Goal: Communication & Community: Share content

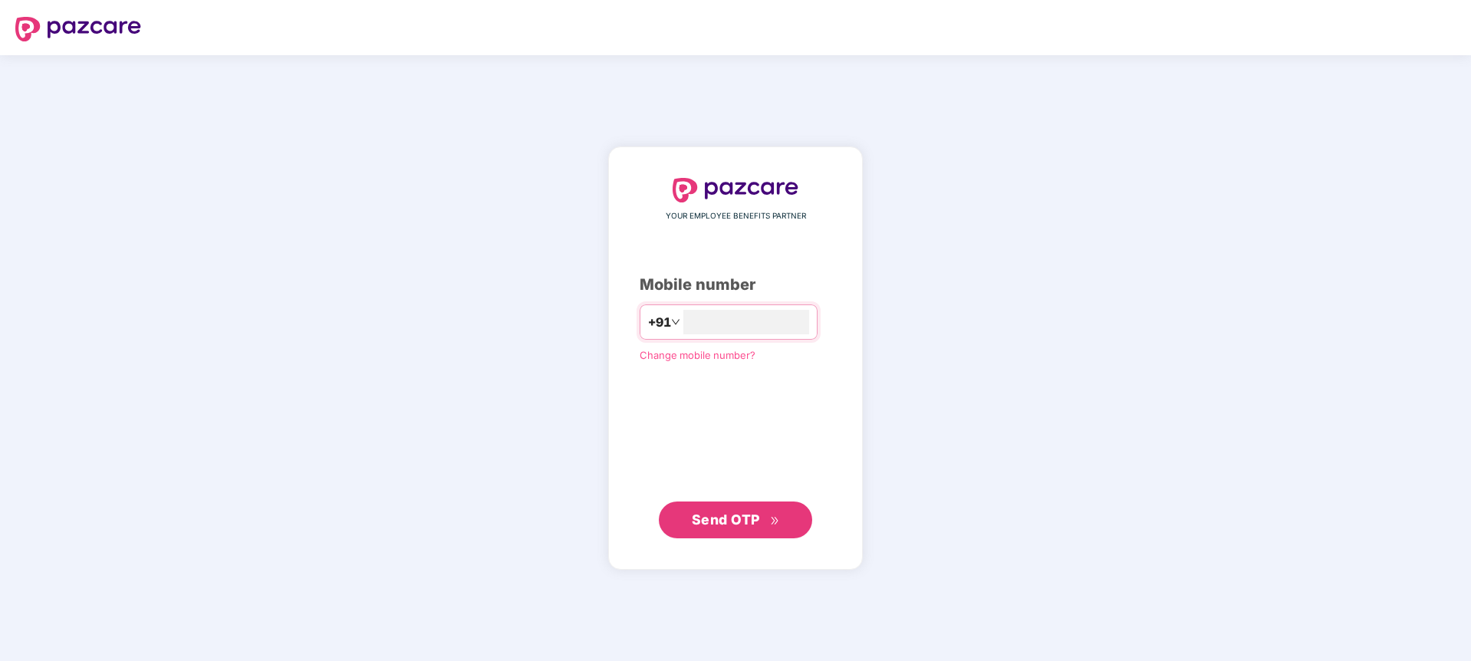
type input "**********"
click at [722, 527] on span "Send OTP" at bounding box center [736, 518] width 88 height 21
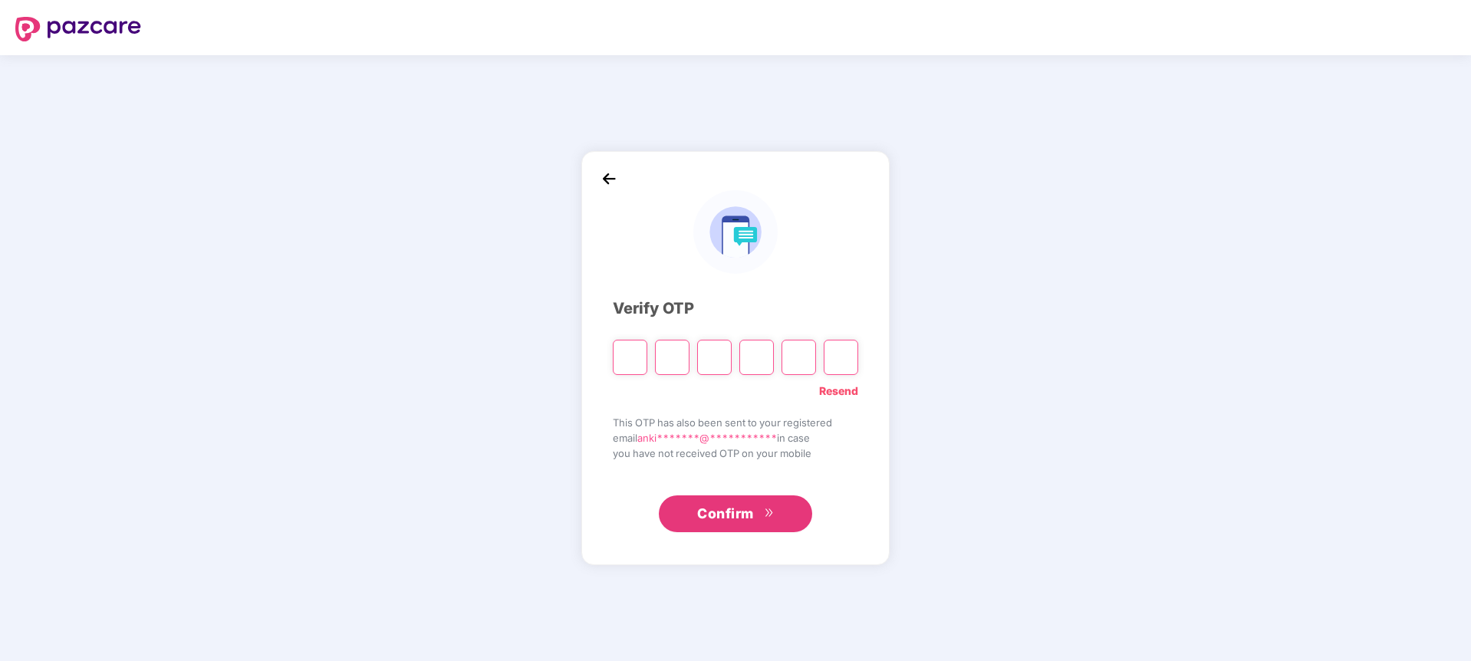
type input "*"
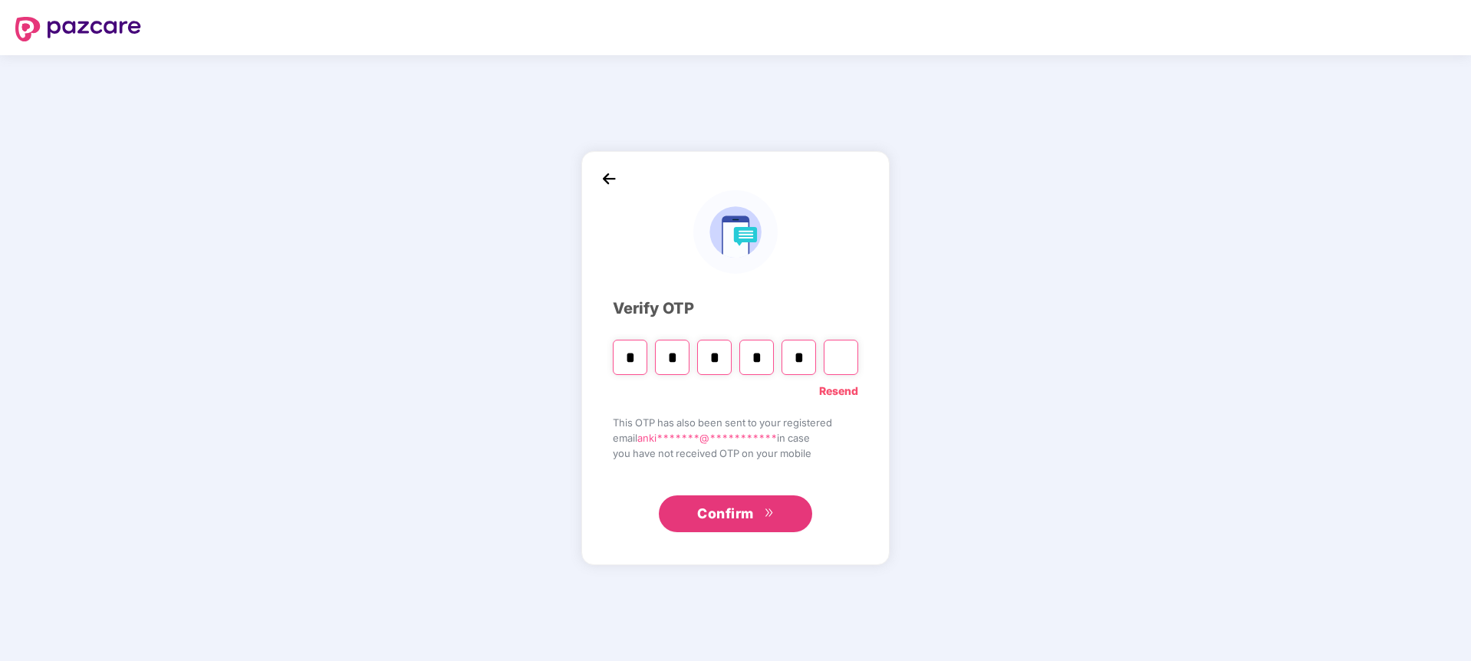
type input "*"
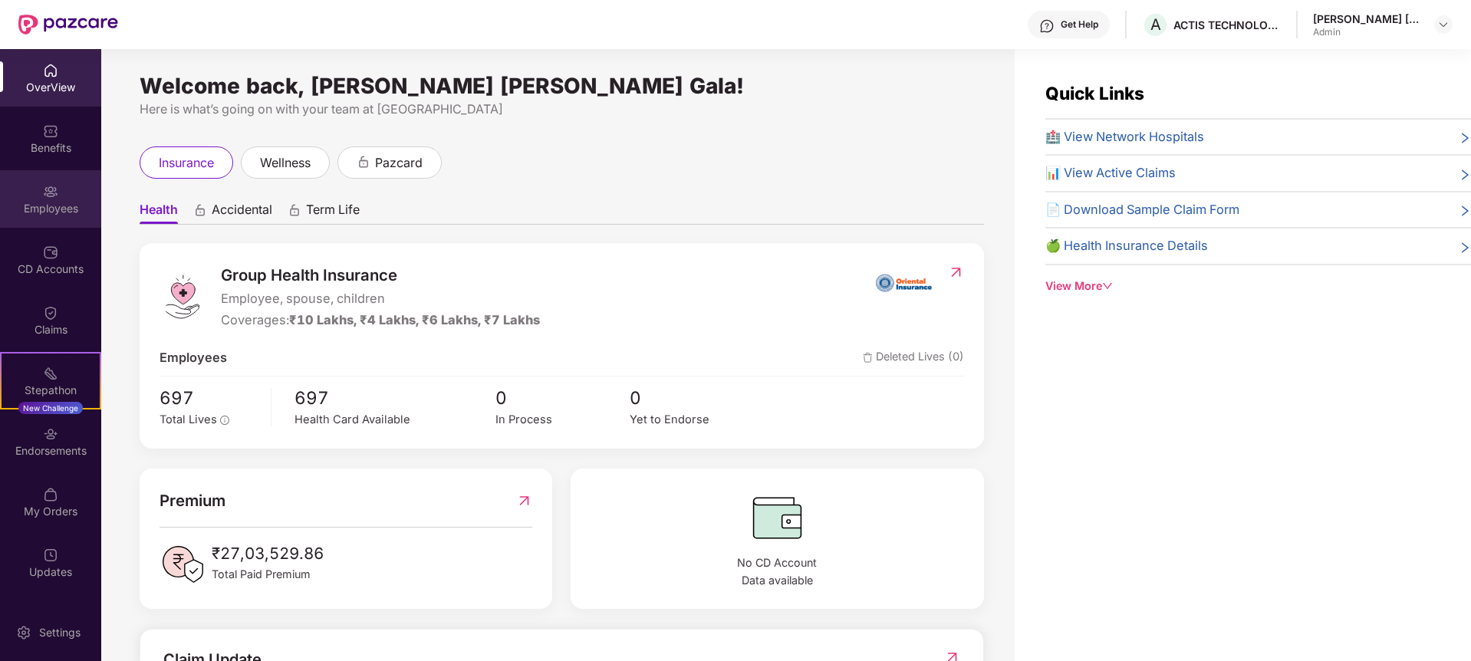
click at [47, 198] on img at bounding box center [50, 191] width 15 height 15
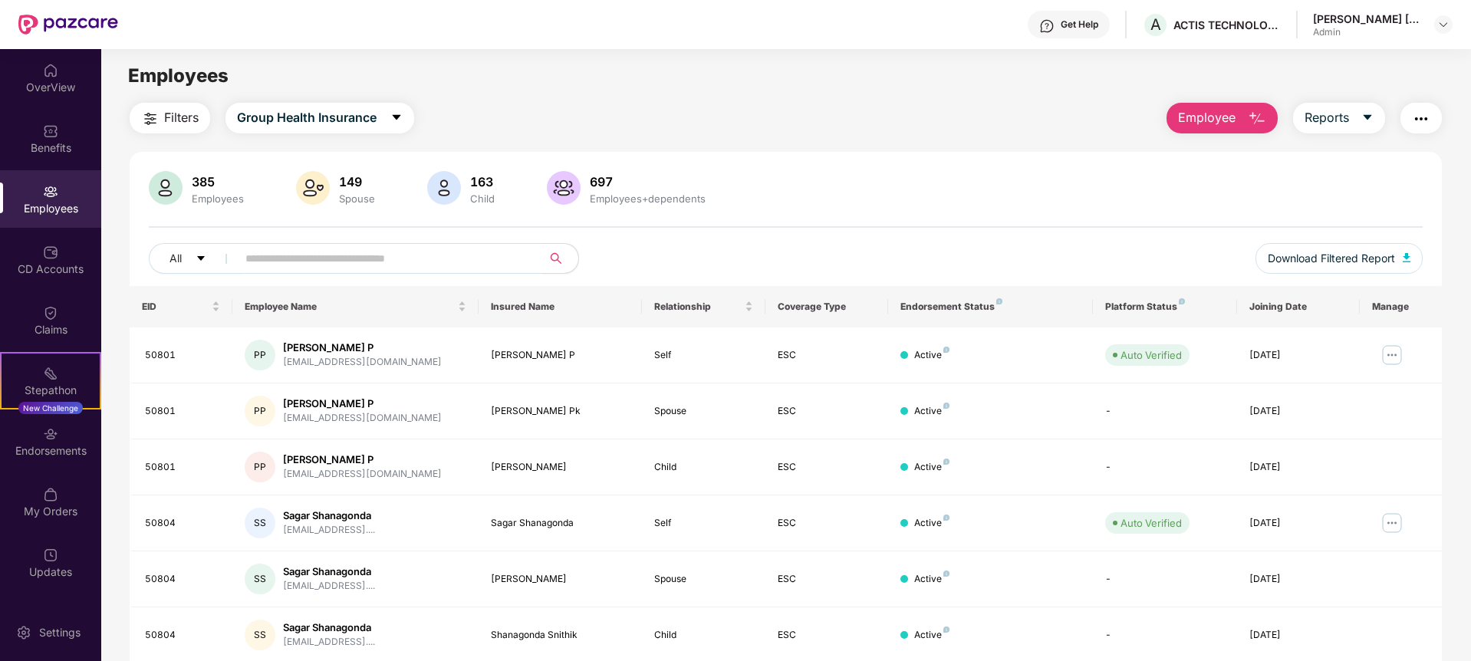
click at [294, 260] on input "text" at bounding box center [382, 258] width 275 height 23
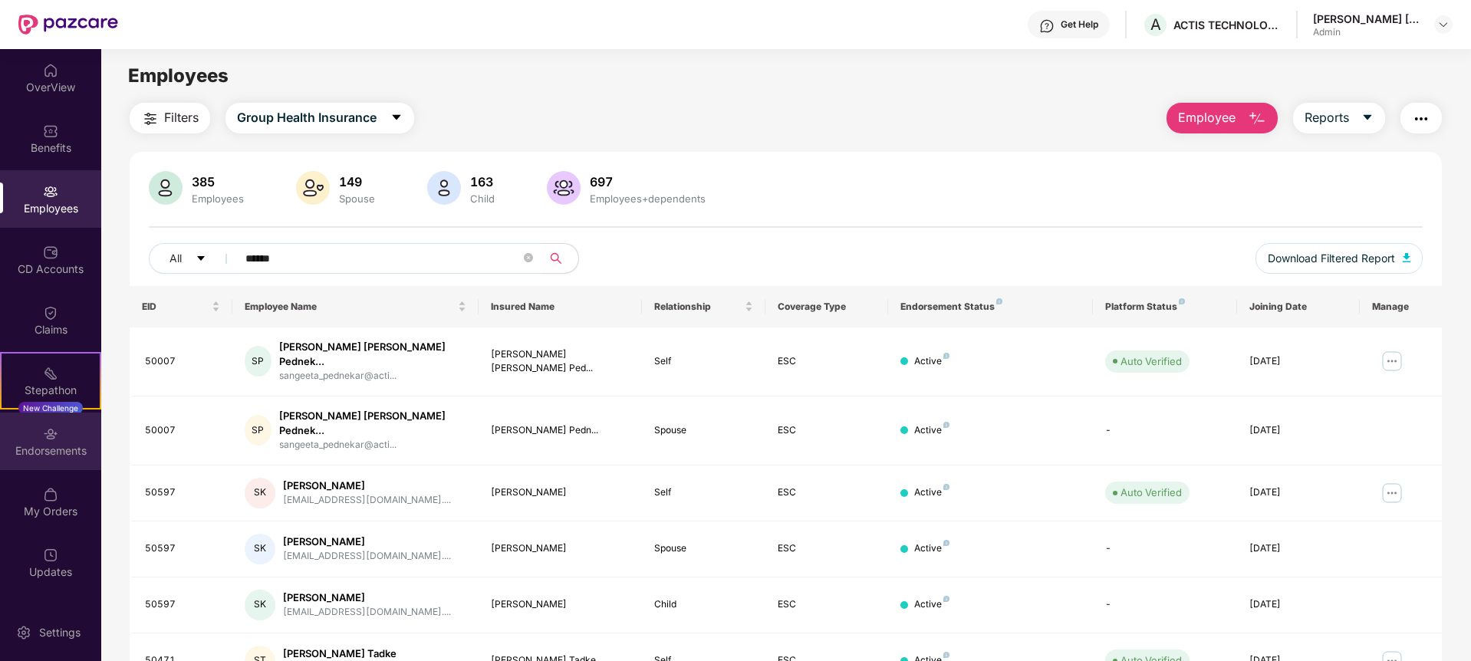
type input "******"
click at [56, 444] on div "Endorsements" at bounding box center [50, 450] width 101 height 15
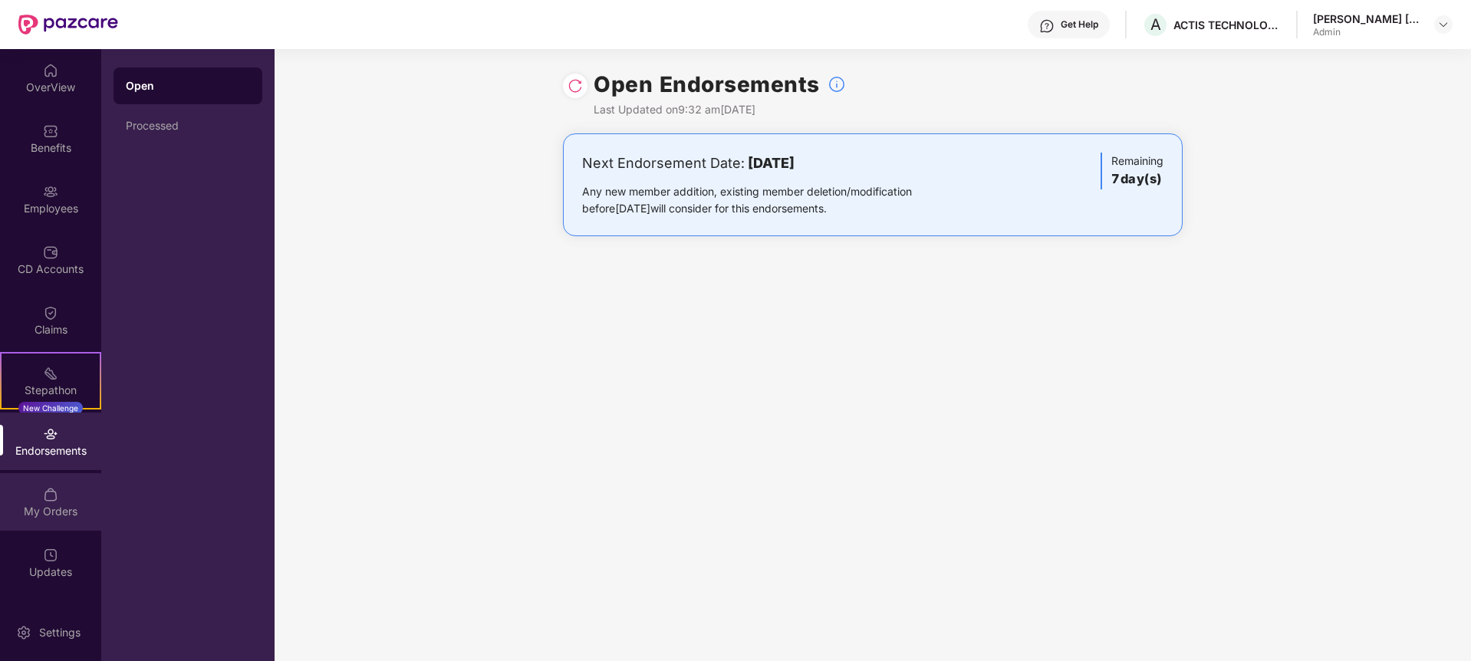
click at [58, 515] on div "My Orders" at bounding box center [50, 511] width 101 height 15
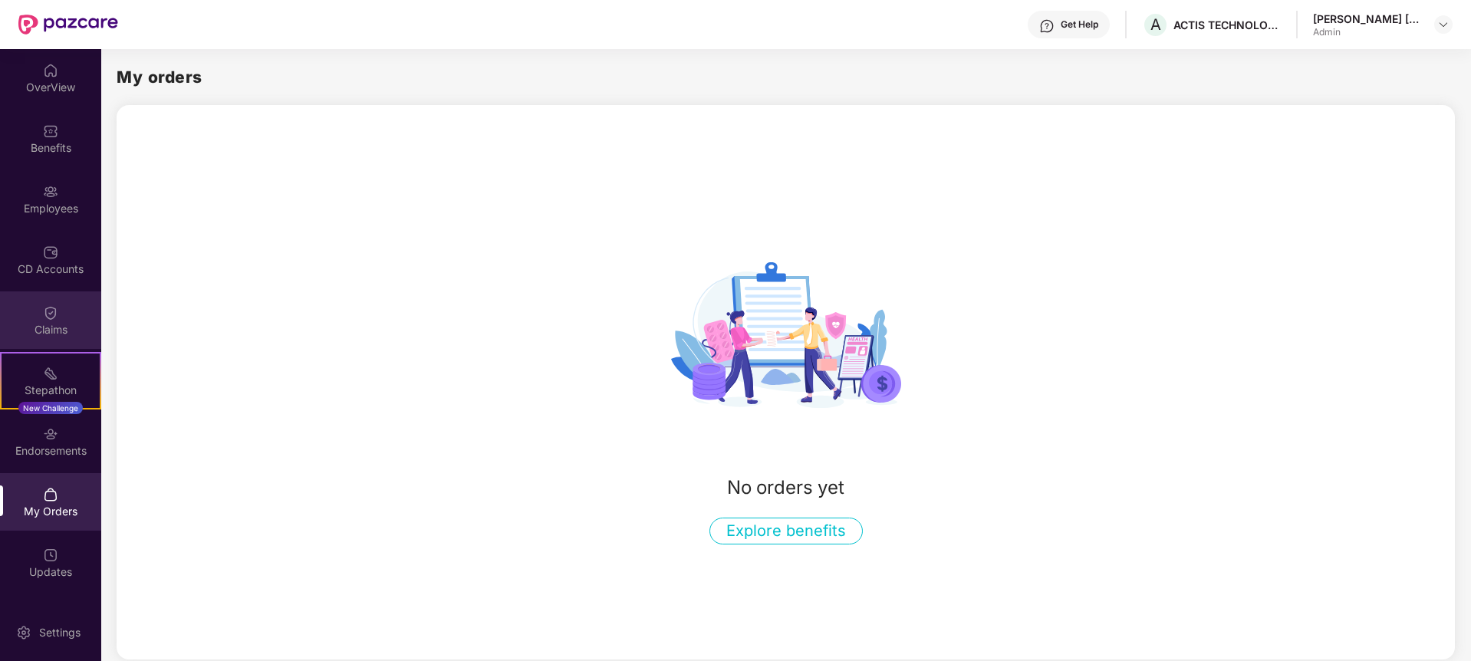
click at [51, 309] on img at bounding box center [50, 312] width 15 height 15
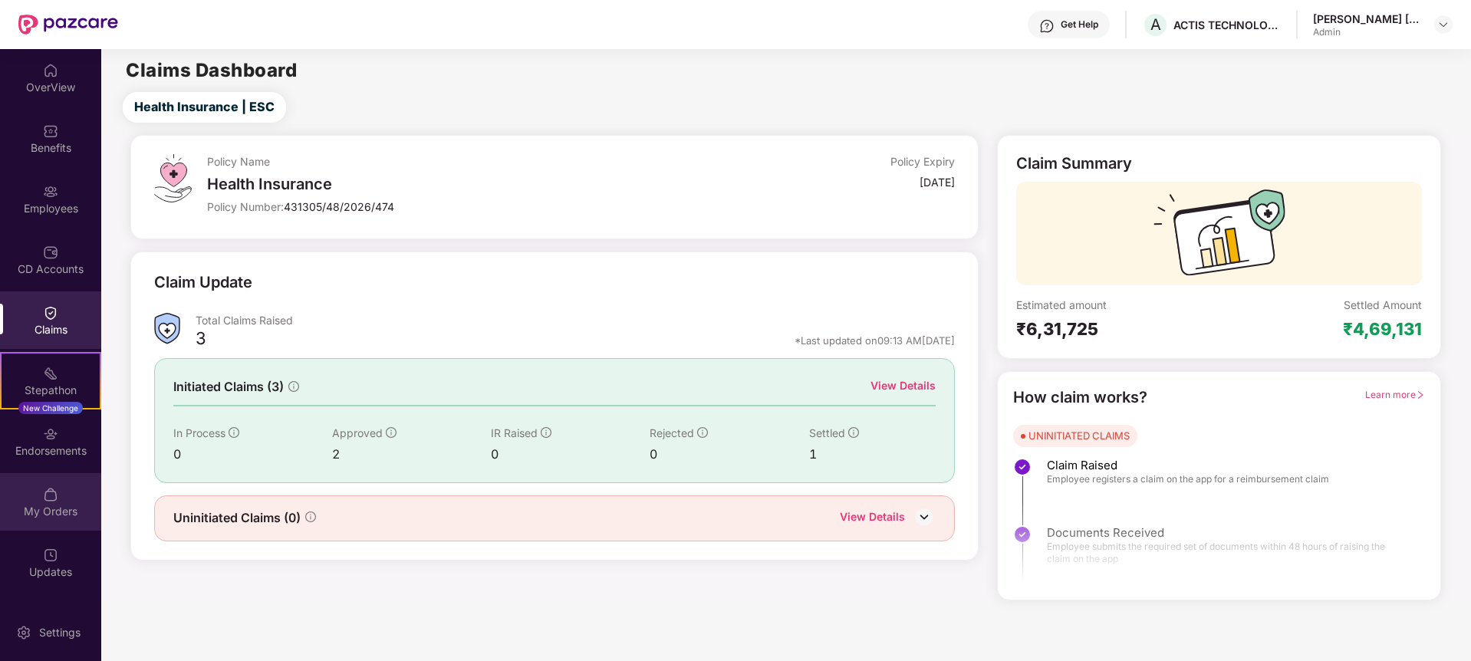
click at [51, 496] on img at bounding box center [50, 494] width 15 height 15
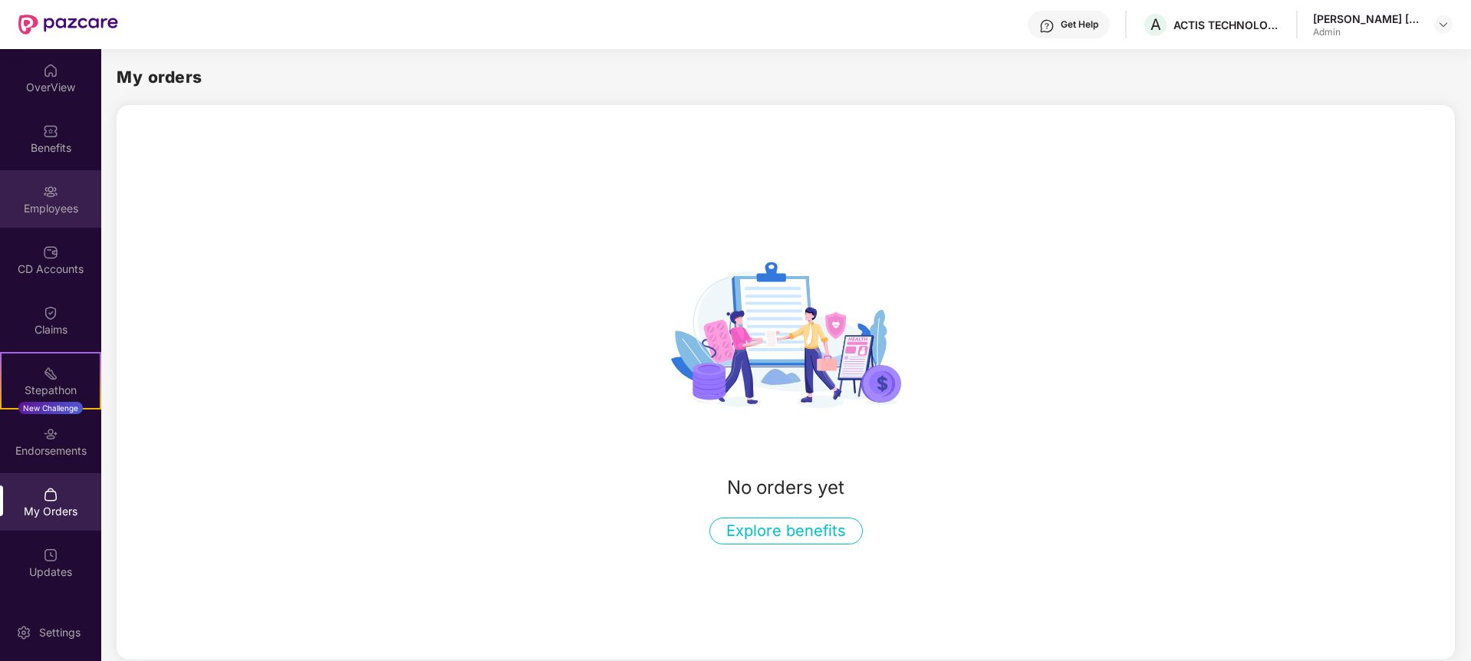
click at [44, 206] on div "Employees" at bounding box center [50, 208] width 101 height 15
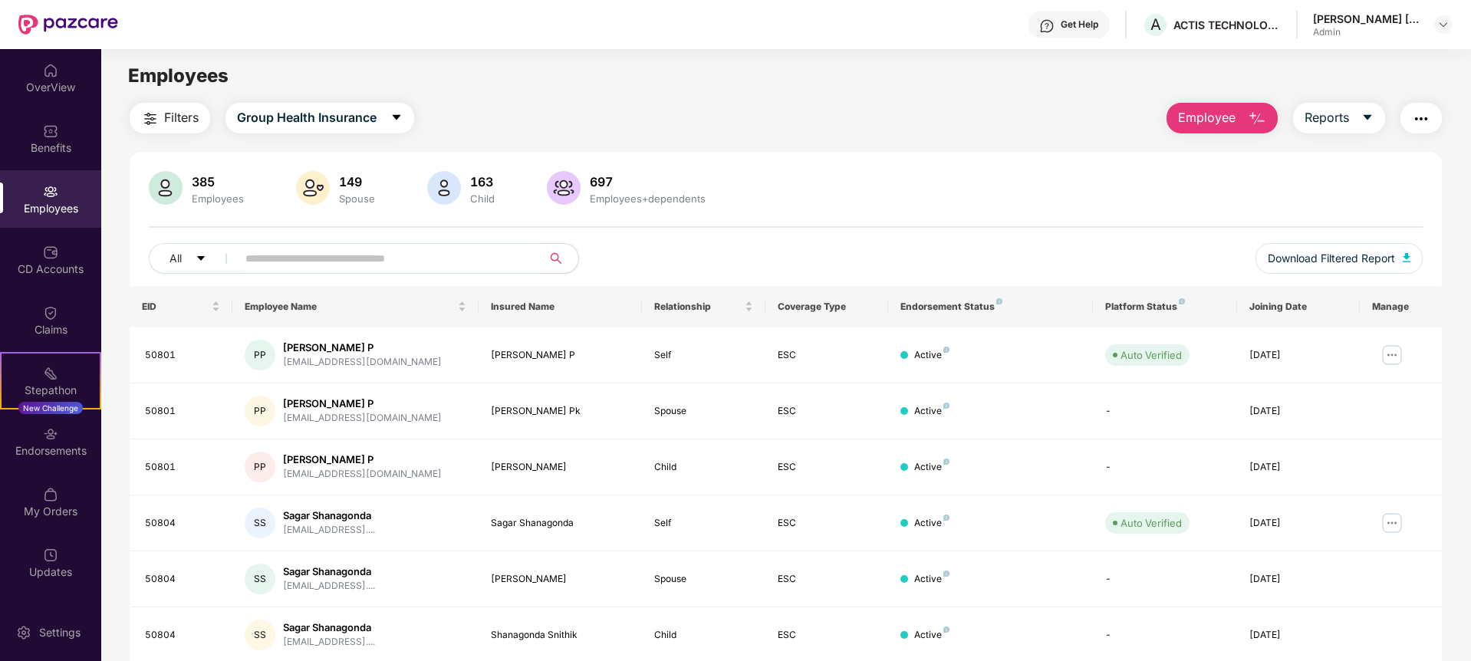
click at [1423, 115] on img "button" at bounding box center [1421, 119] width 18 height 18
click at [371, 119] on span "Group Health Insurance" at bounding box center [307, 117] width 140 height 19
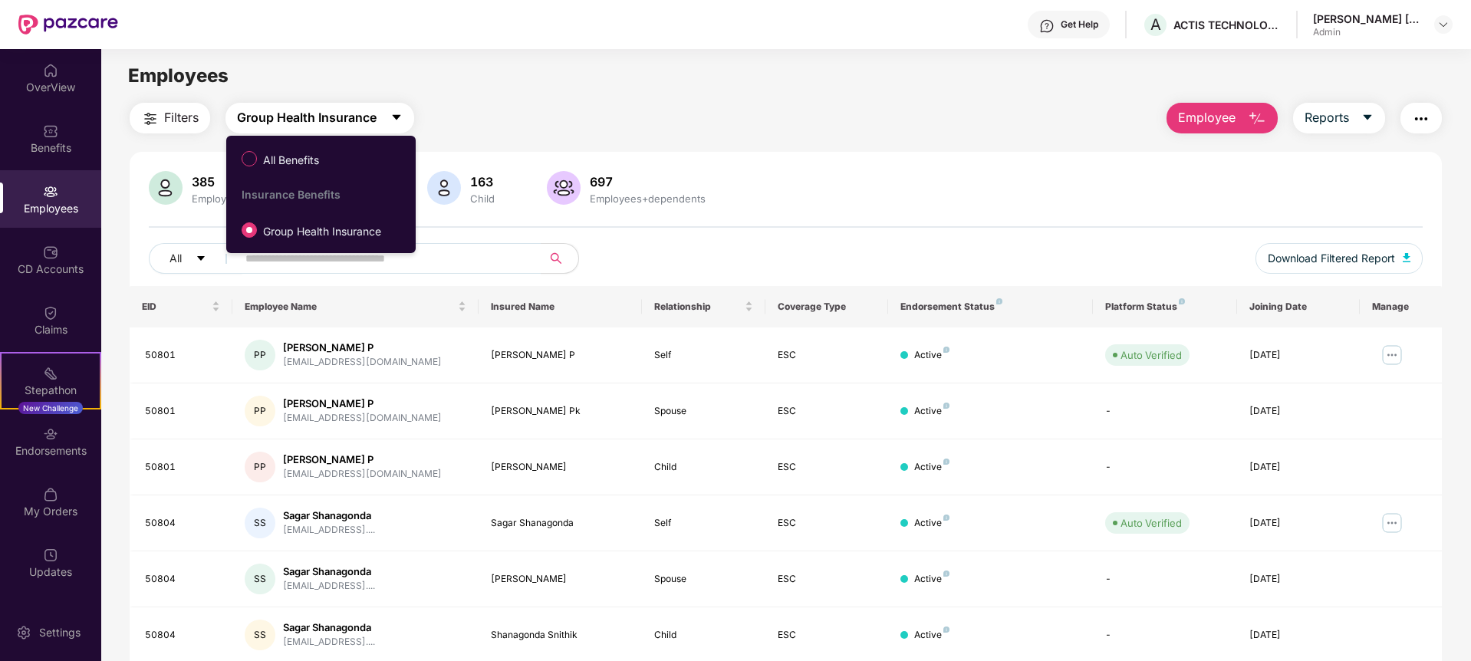
click at [371, 119] on span "Group Health Insurance" at bounding box center [307, 117] width 140 height 19
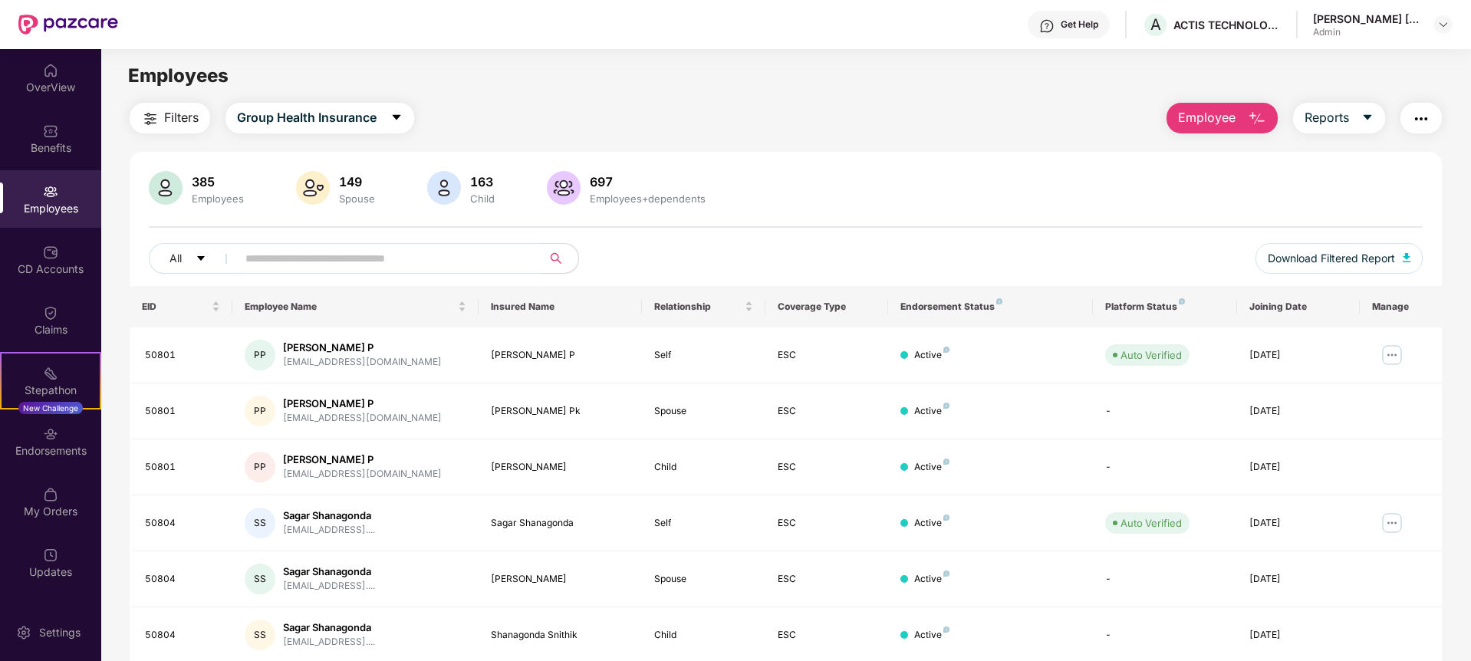
click at [349, 258] on input "text" at bounding box center [382, 258] width 275 height 23
click at [45, 634] on div "Settings" at bounding box center [60, 632] width 51 height 15
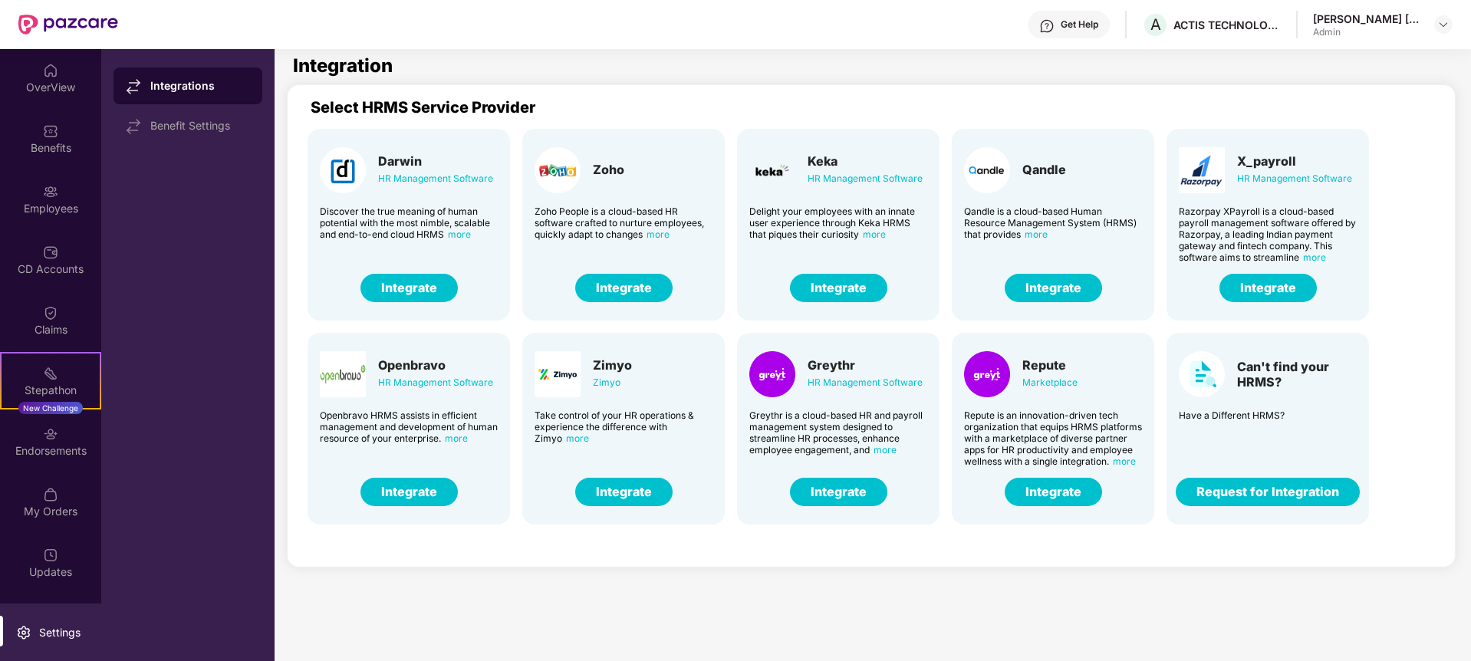
click at [1281, 490] on button "Request for Integration" at bounding box center [1267, 492] width 184 height 28
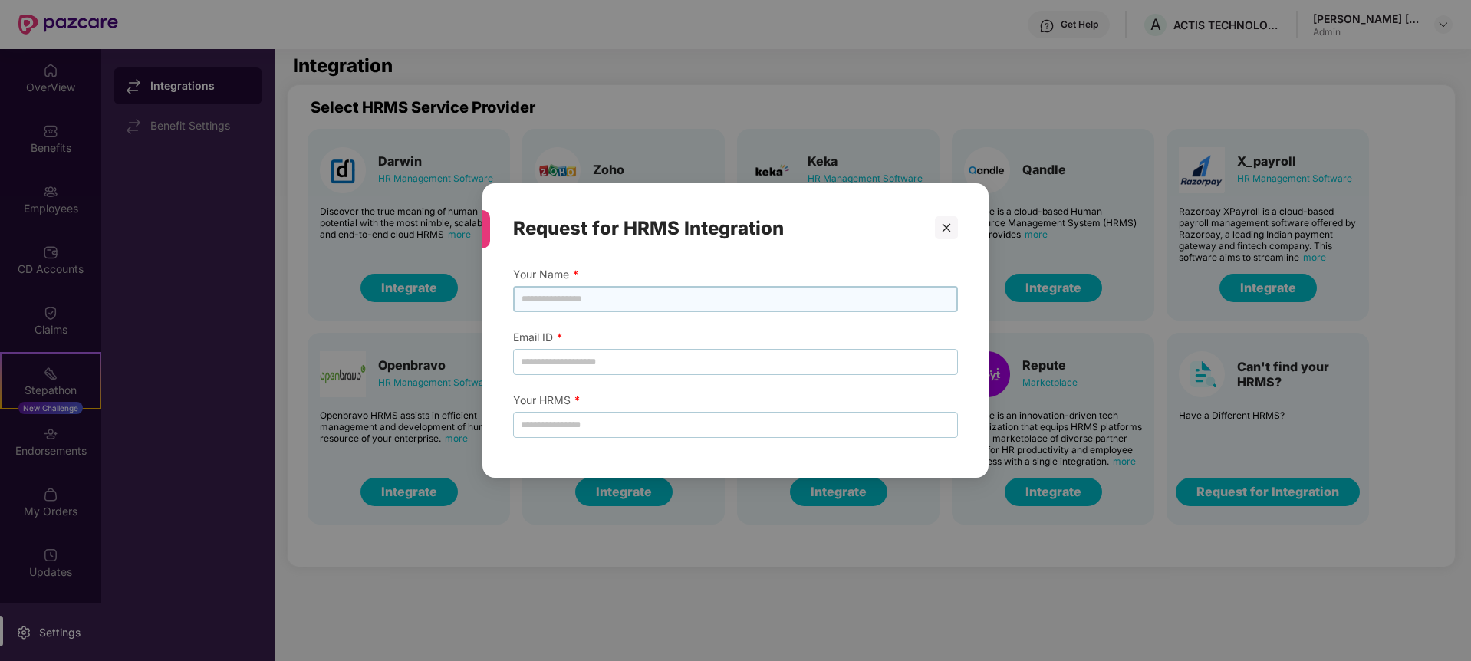
click at [521, 289] on input "text" at bounding box center [735, 299] width 445 height 26
type input "**********"
click at [531, 361] on input "email" at bounding box center [735, 362] width 445 height 26
type input "**********"
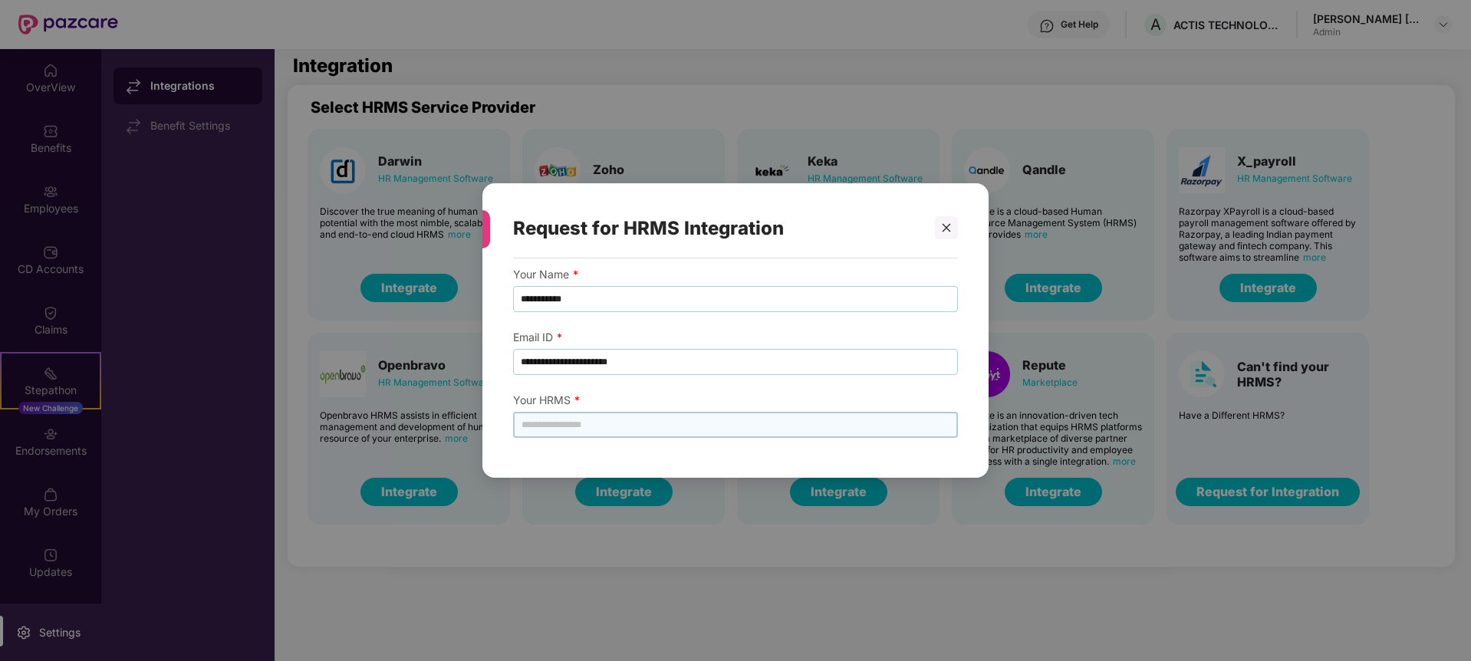
click at [548, 431] on input "text" at bounding box center [735, 425] width 445 height 26
click at [705, 422] on input "*******" at bounding box center [735, 425] width 445 height 26
type input "*******"
click at [942, 228] on icon "close" at bounding box center [946, 227] width 11 height 11
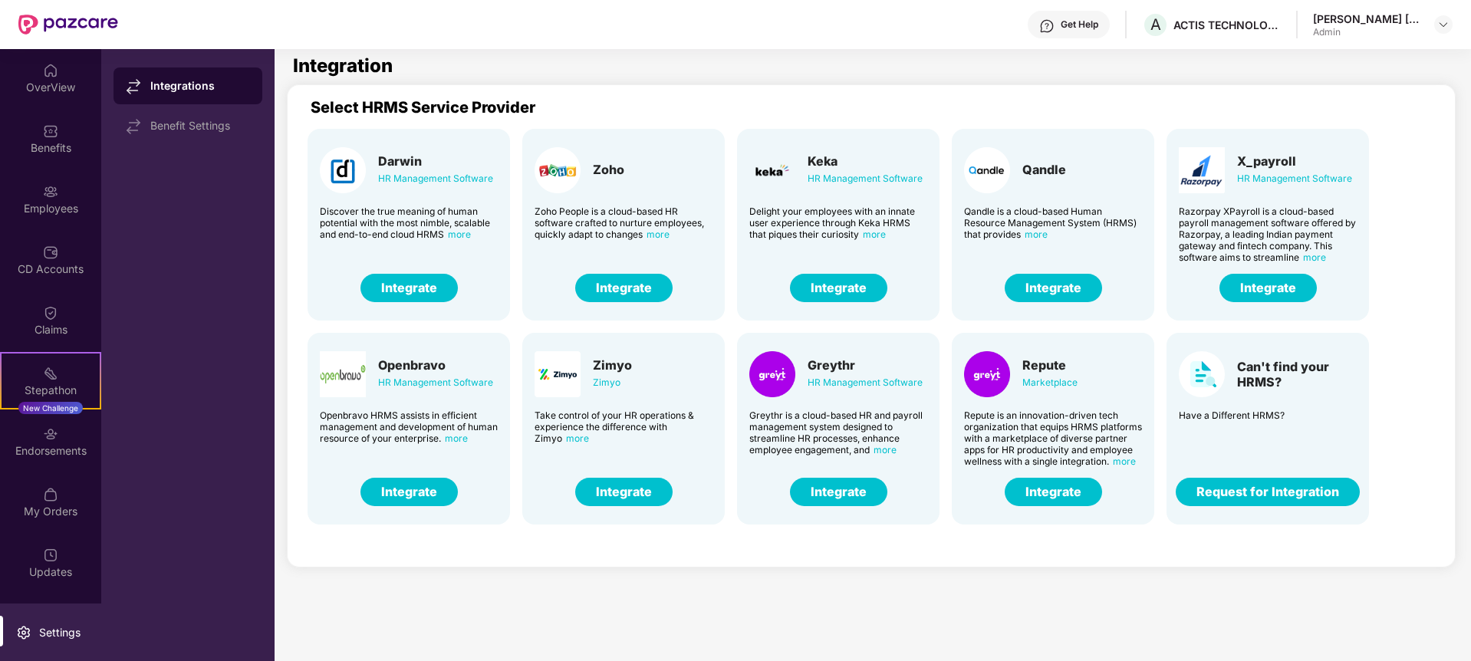
click at [1274, 490] on button "Request for Integration" at bounding box center [1267, 492] width 184 height 28
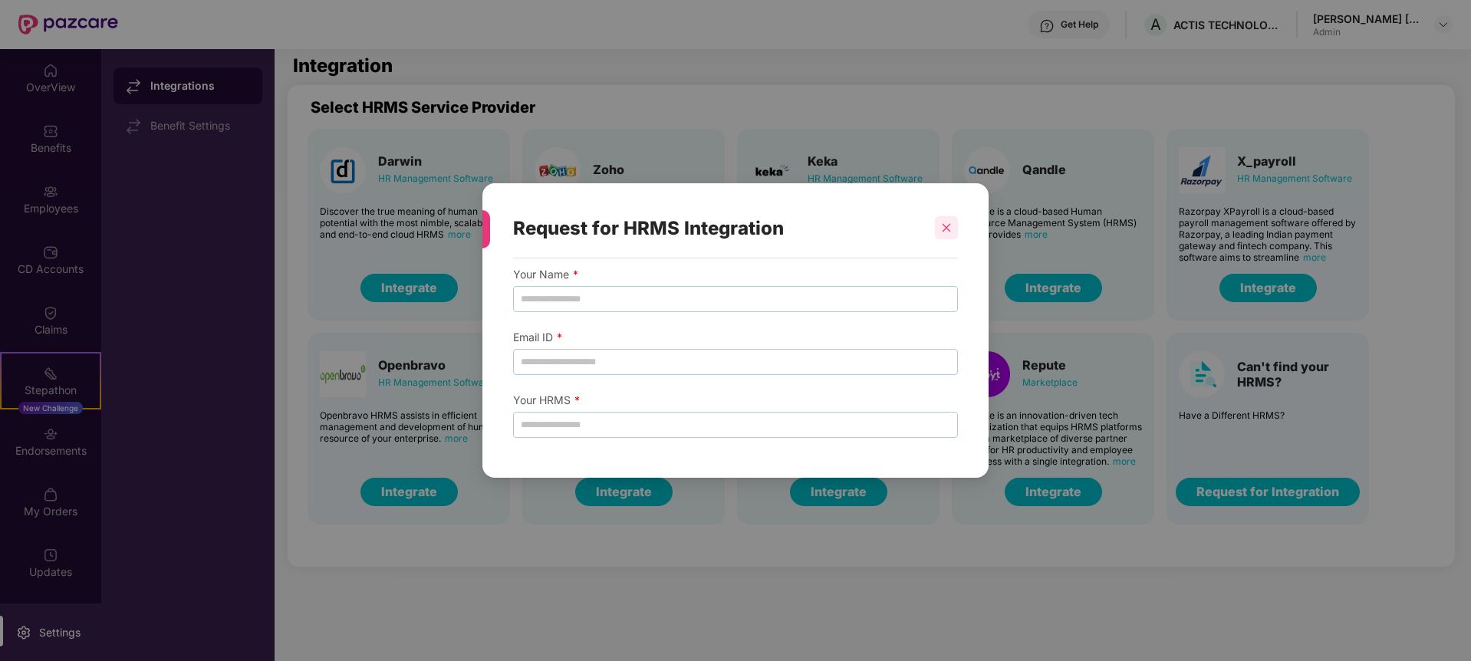
click at [943, 226] on icon "close" at bounding box center [946, 227] width 11 height 11
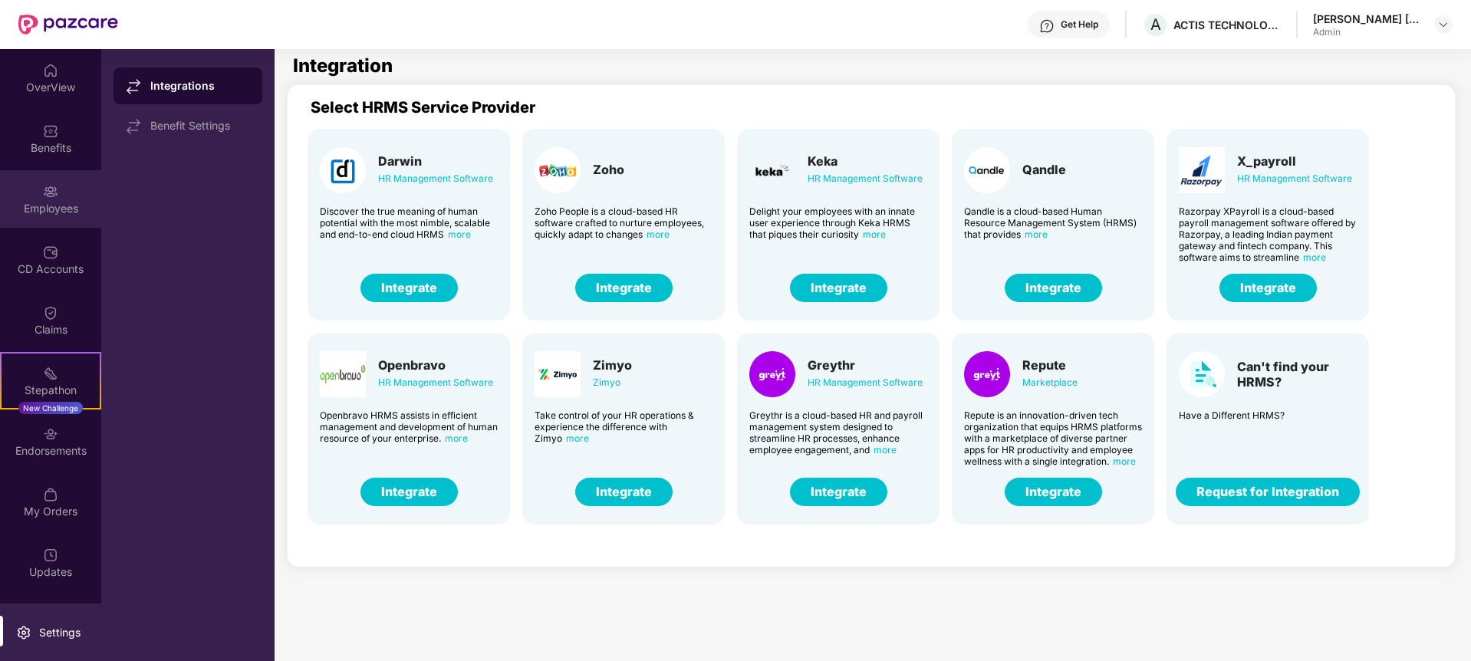
click at [43, 198] on img at bounding box center [50, 191] width 15 height 15
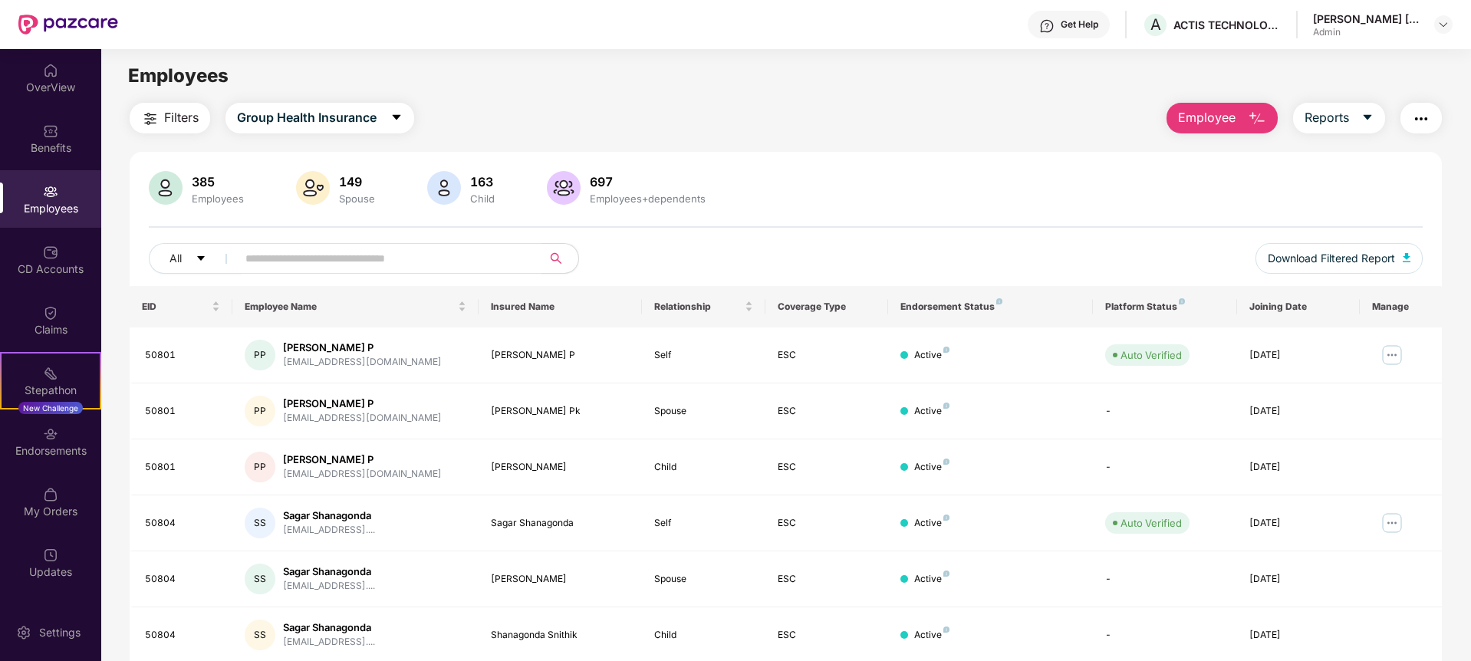
click at [357, 258] on input "text" at bounding box center [382, 258] width 275 height 23
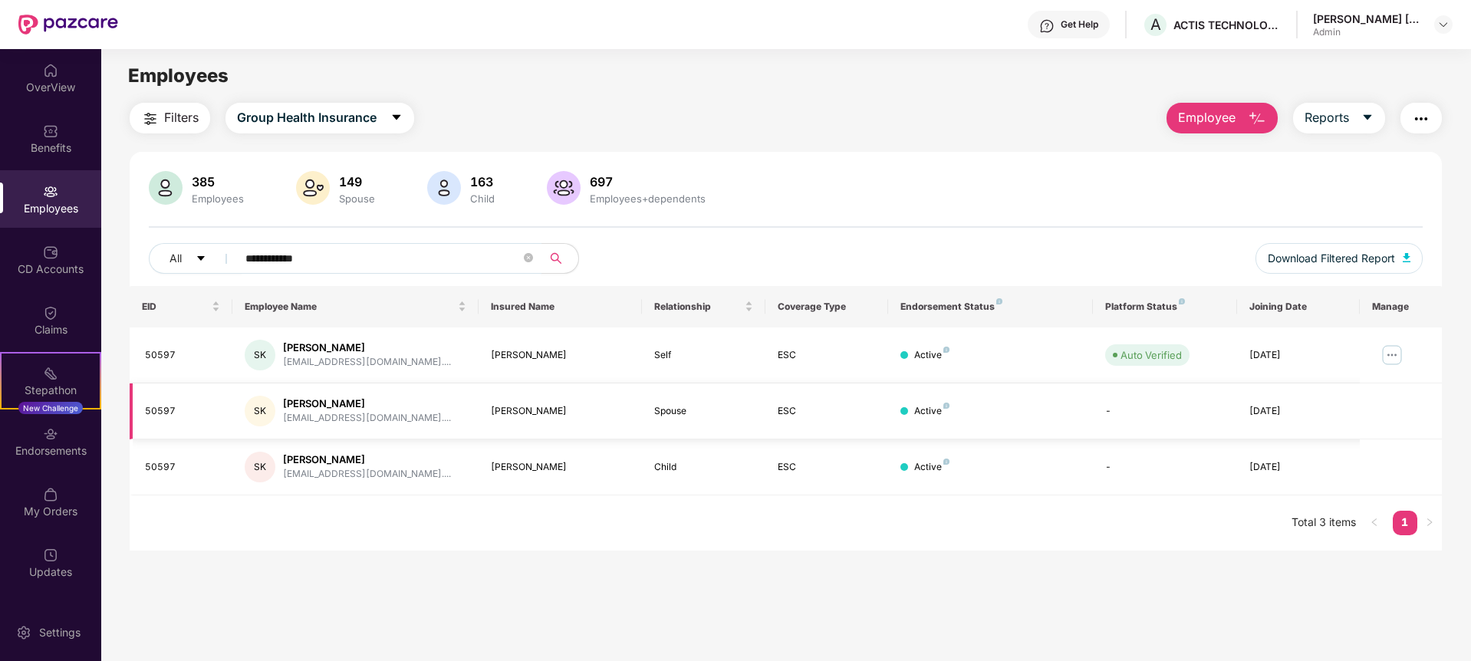
type input "**********"
click at [305, 405] on div "[PERSON_NAME]" at bounding box center [367, 403] width 168 height 15
click at [1394, 352] on img at bounding box center [1391, 355] width 25 height 25
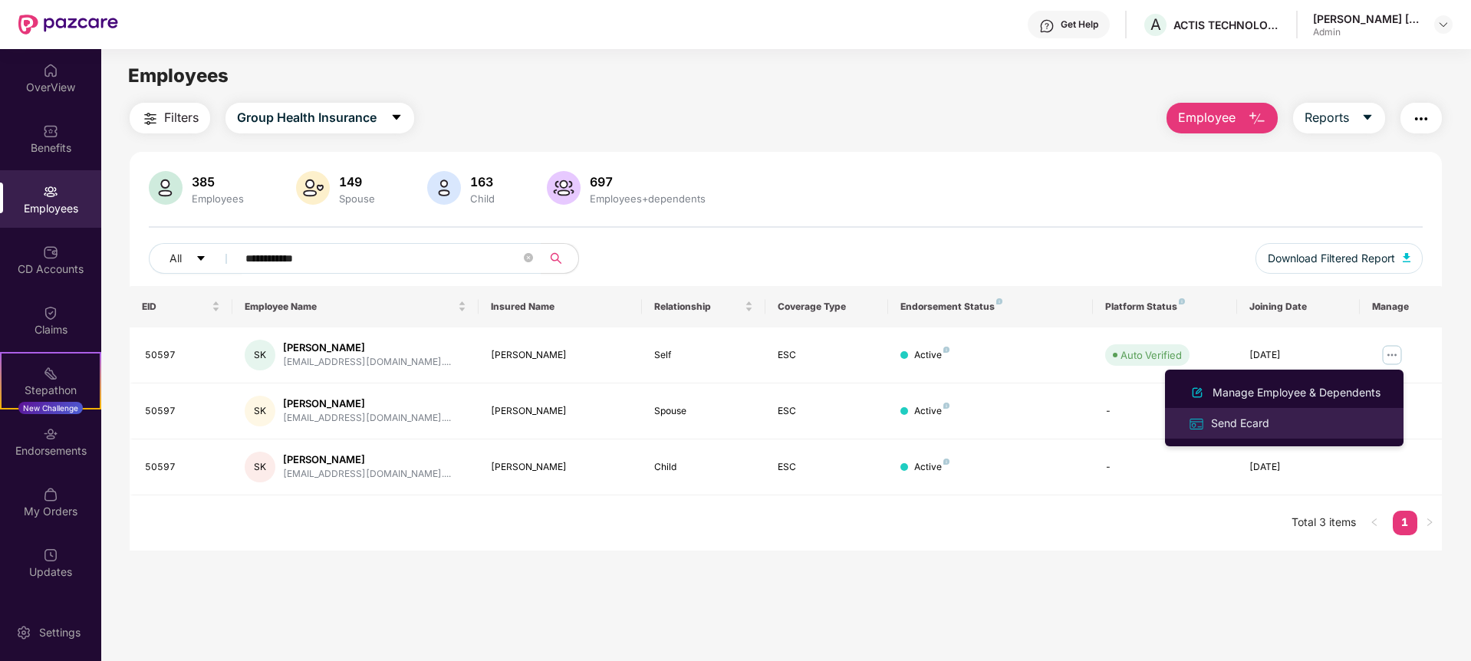
click at [1247, 426] on div "Send Ecard" at bounding box center [1240, 423] width 64 height 17
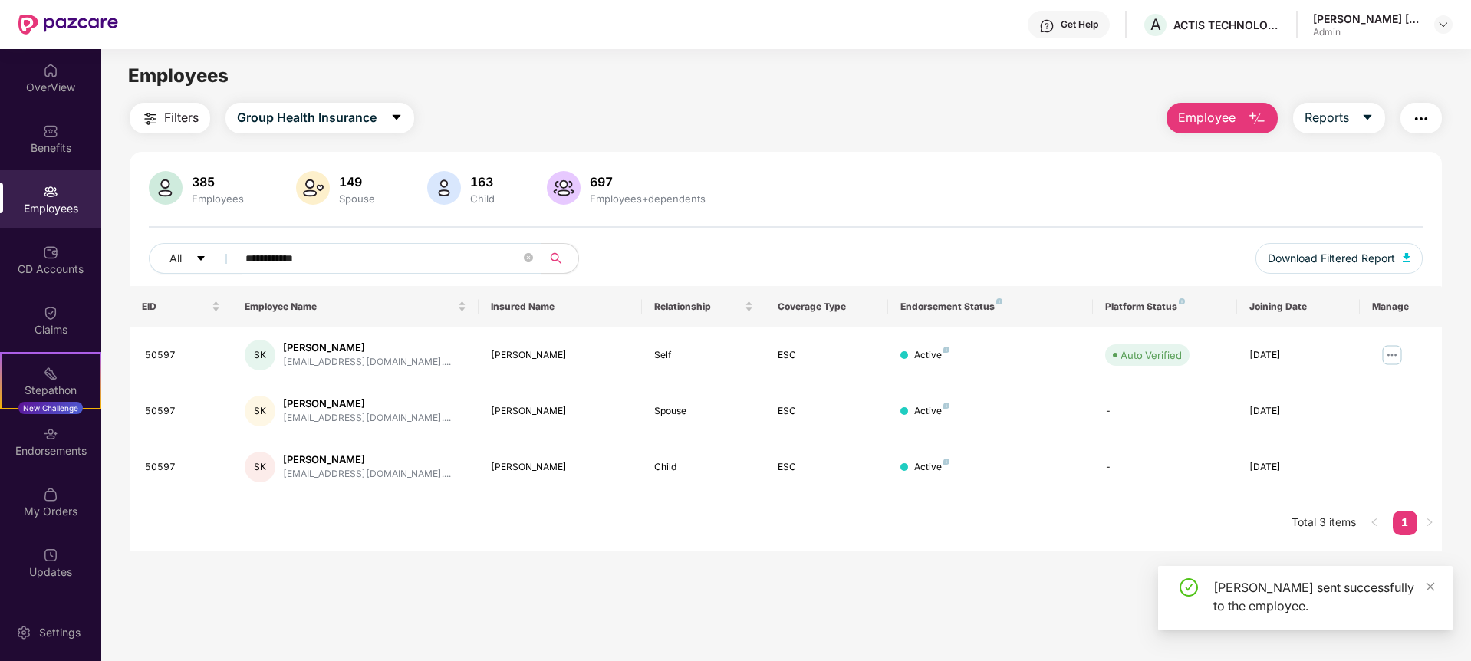
click at [1421, 120] on img "button" at bounding box center [1421, 119] width 18 height 18
click at [329, 349] on div "[PERSON_NAME]" at bounding box center [367, 347] width 168 height 15
click at [1382, 355] on img at bounding box center [1391, 355] width 25 height 25
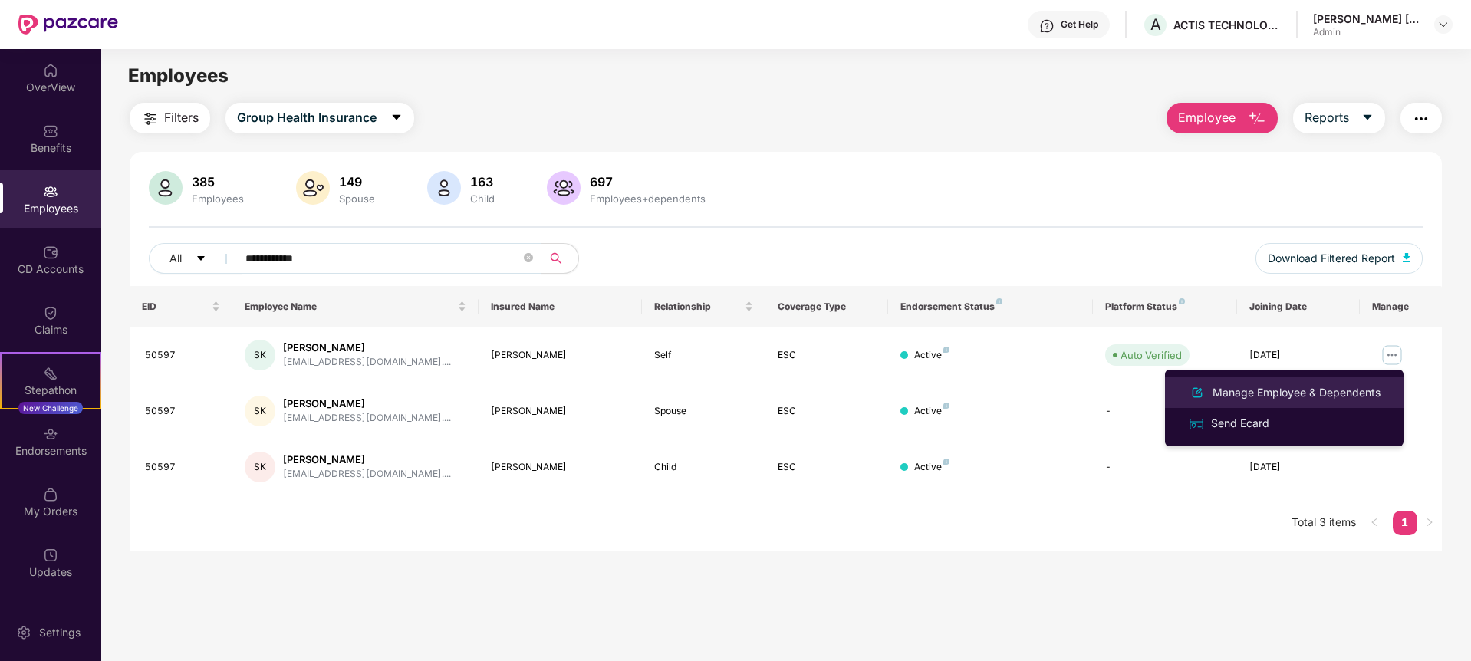
click at [1259, 391] on div "Manage Employee & Dependents" at bounding box center [1296, 392] width 174 height 17
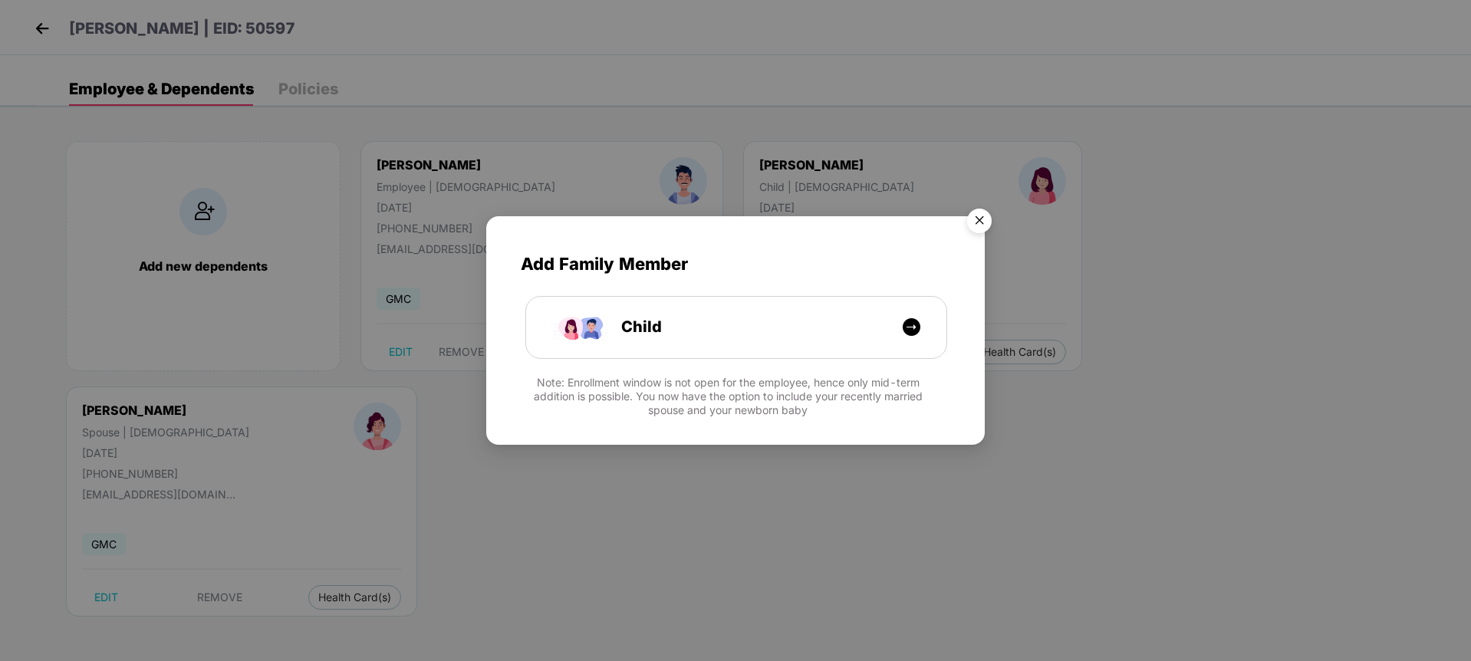
click at [983, 222] on img "Close" at bounding box center [979, 223] width 43 height 43
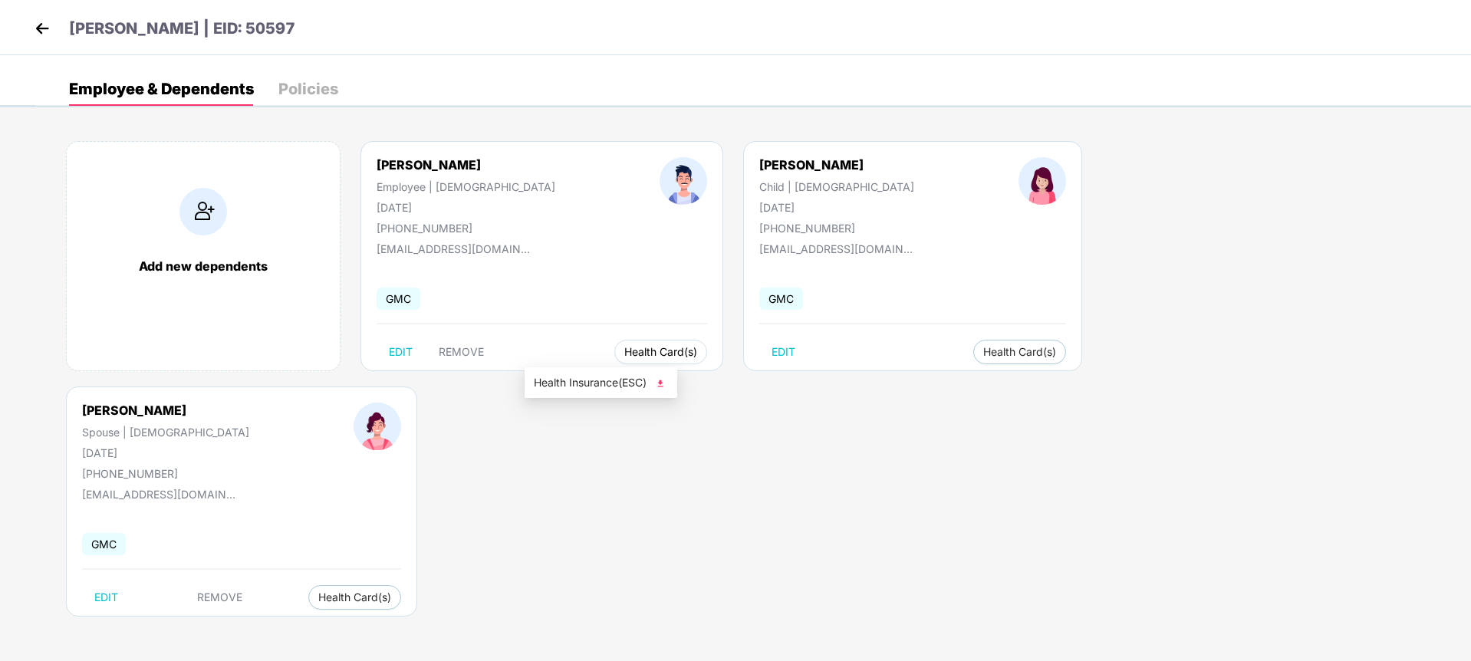
click at [624, 356] on span "Health Card(s)" at bounding box center [660, 352] width 73 height 8
click at [660, 387] on img at bounding box center [659, 383] width 15 height 15
click at [391, 593] on span "Health Card(s)" at bounding box center [354, 597] width 73 height 8
click at [1251, 386] on img at bounding box center [1248, 383] width 15 height 15
click at [41, 29] on img at bounding box center [42, 28] width 23 height 23
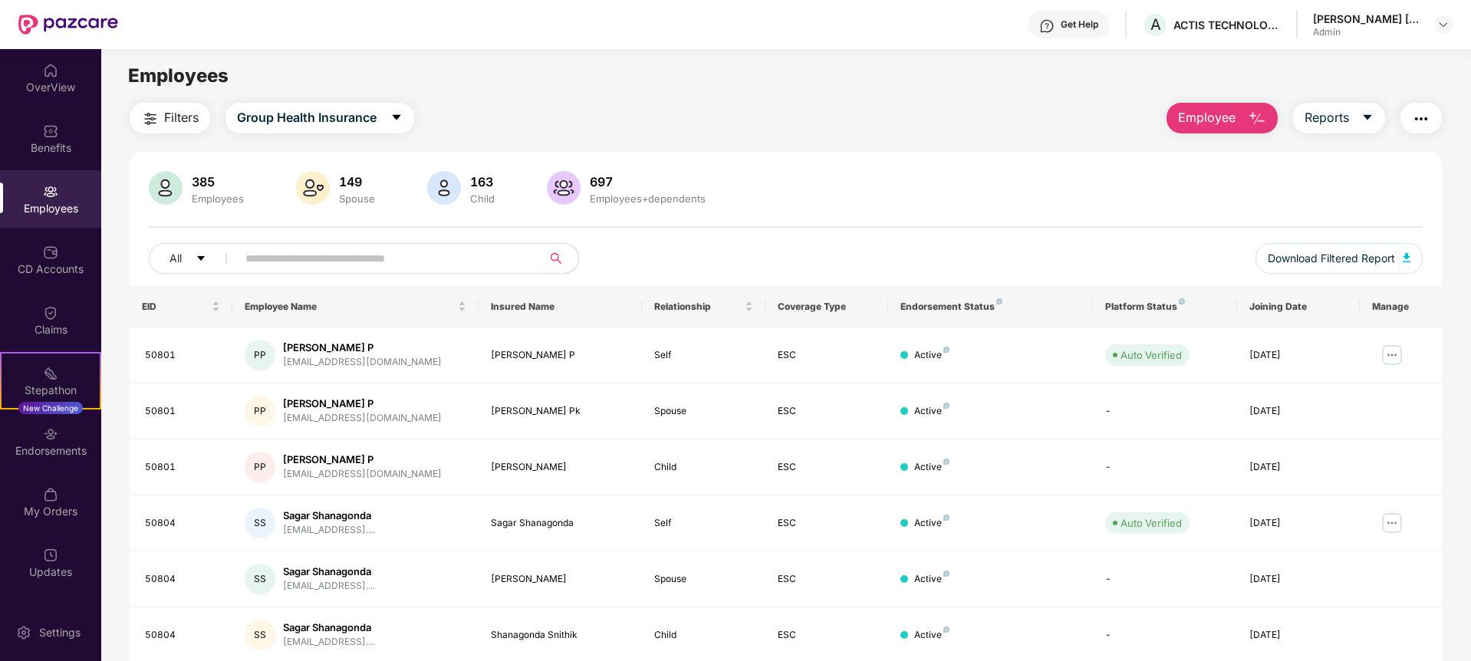
click at [334, 259] on input "text" at bounding box center [382, 258] width 275 height 23
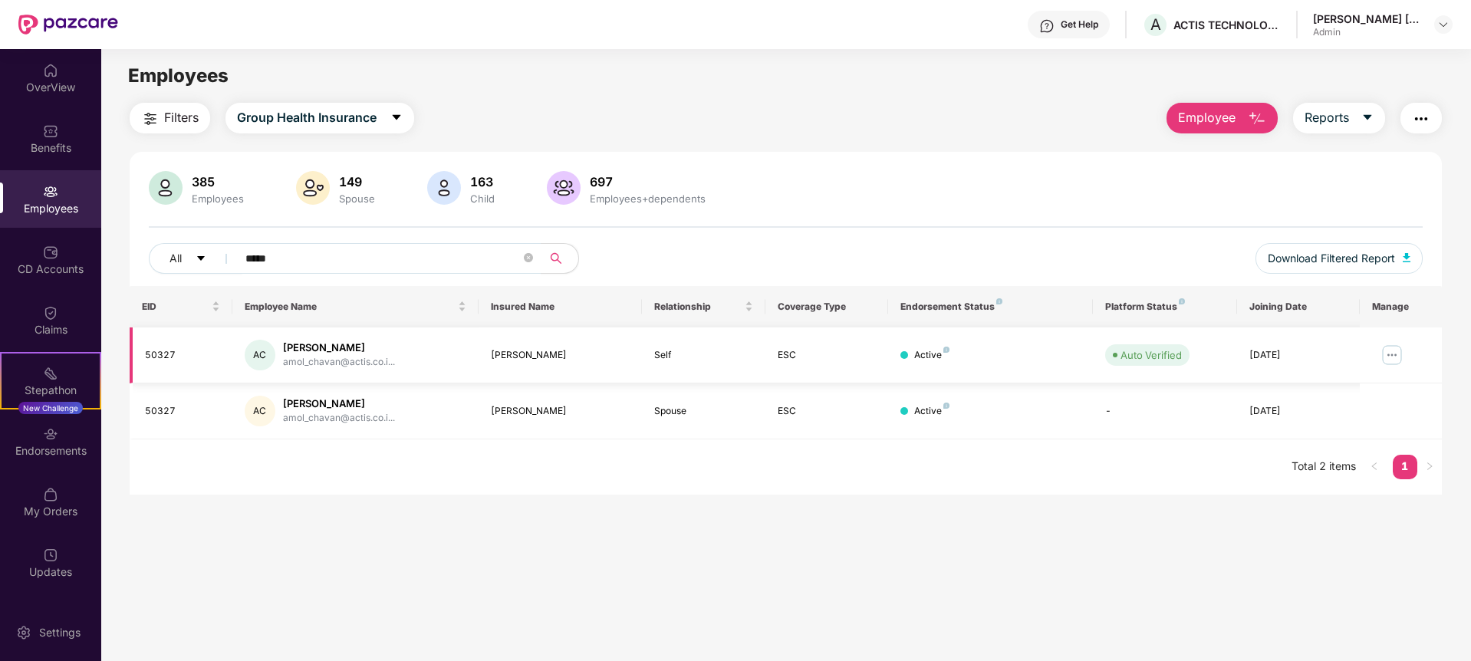
click at [1392, 357] on img at bounding box center [1391, 355] width 25 height 25
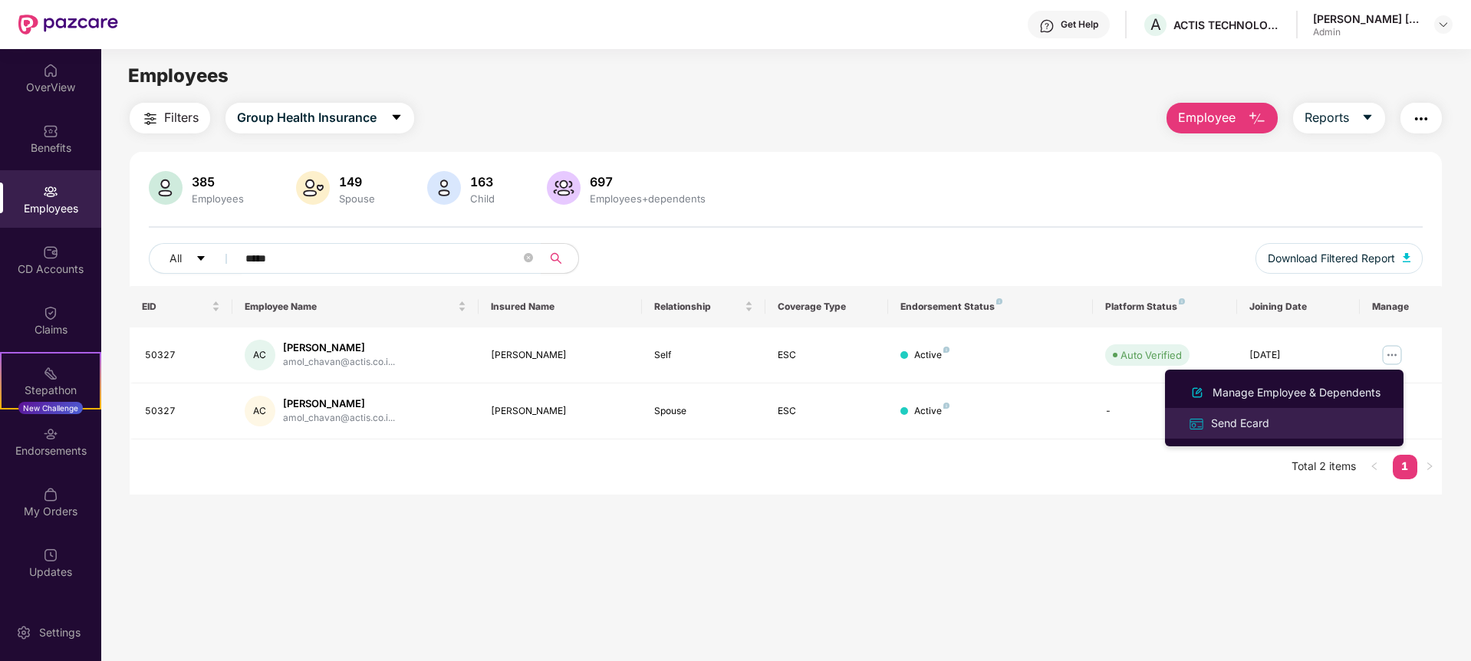
click at [1228, 429] on div "Send Ecard" at bounding box center [1240, 423] width 64 height 17
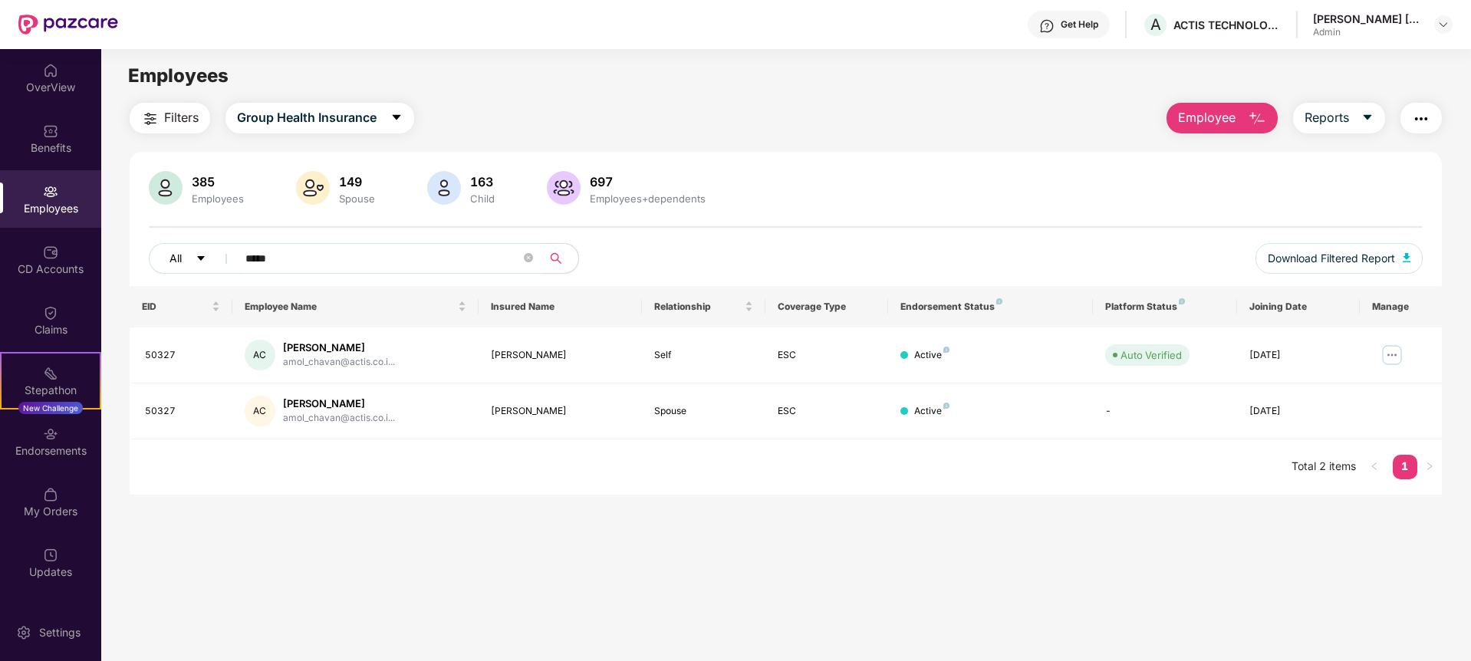
drag, startPoint x: 304, startPoint y: 264, endPoint x: 190, endPoint y: 265, distance: 114.3
click at [190, 265] on div "All ****" at bounding box center [520, 258] width 743 height 31
click at [1394, 352] on img at bounding box center [1391, 355] width 25 height 25
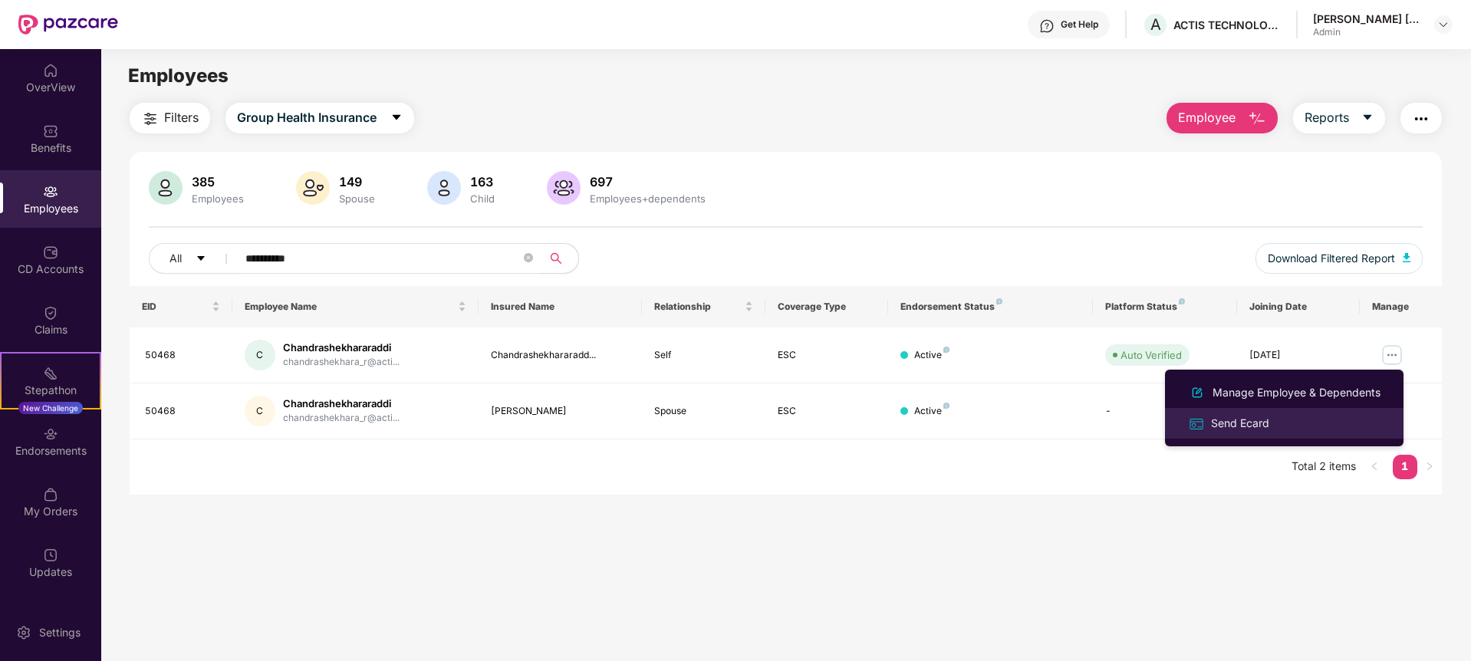
click at [1244, 426] on div "Send Ecard" at bounding box center [1240, 423] width 64 height 17
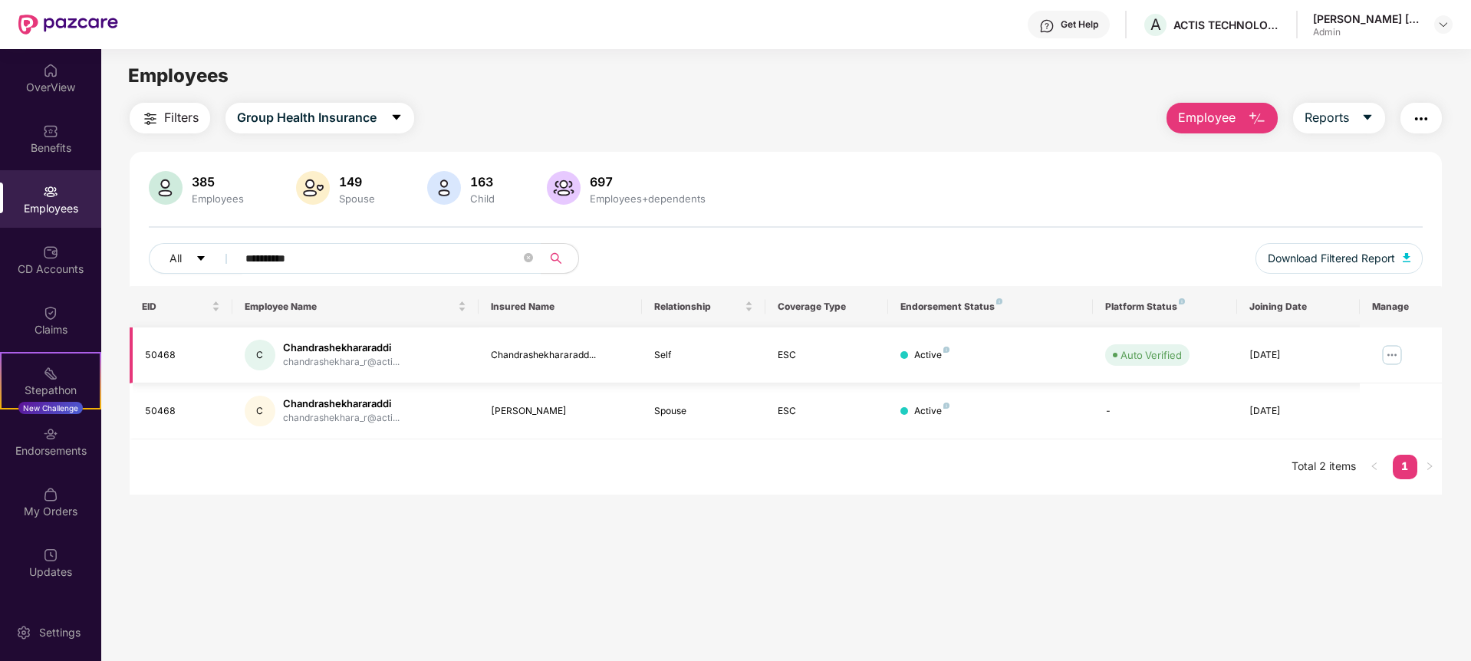
click at [1391, 347] on img at bounding box center [1391, 355] width 25 height 25
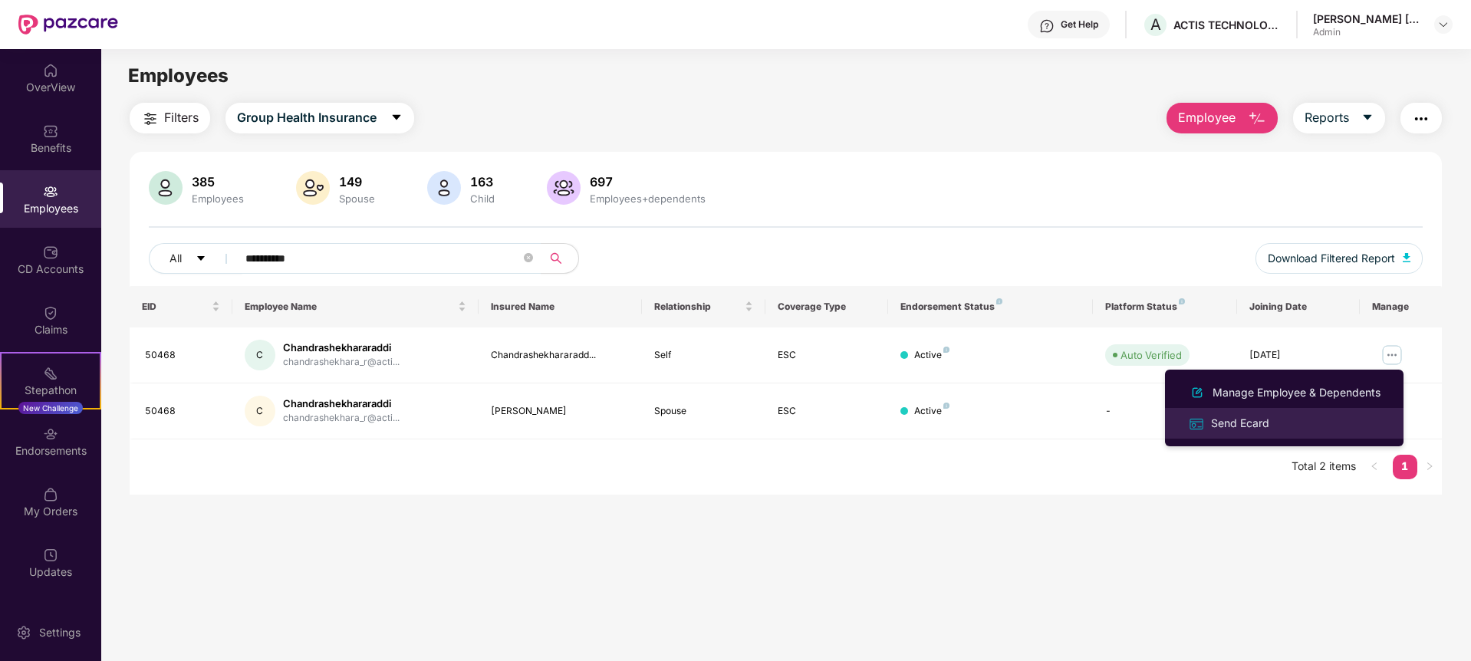
click at [1231, 434] on li "Send Ecard" at bounding box center [1284, 423] width 238 height 31
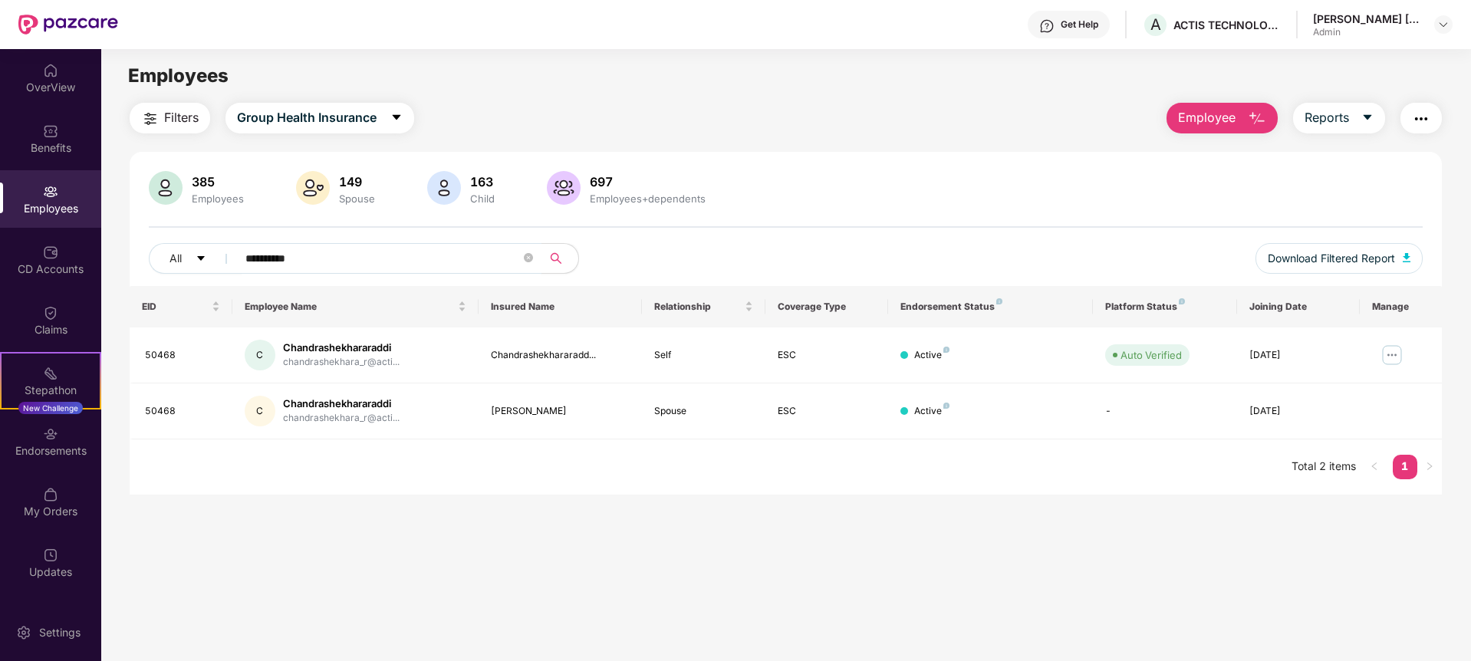
drag, startPoint x: 347, startPoint y: 271, endPoint x: 334, endPoint y: 258, distance: 17.9
click at [334, 258] on span "**********" at bounding box center [384, 258] width 314 height 31
drag, startPoint x: 334, startPoint y: 258, endPoint x: 171, endPoint y: 261, distance: 162.6
click at [171, 261] on div "**********" at bounding box center [520, 258] width 743 height 31
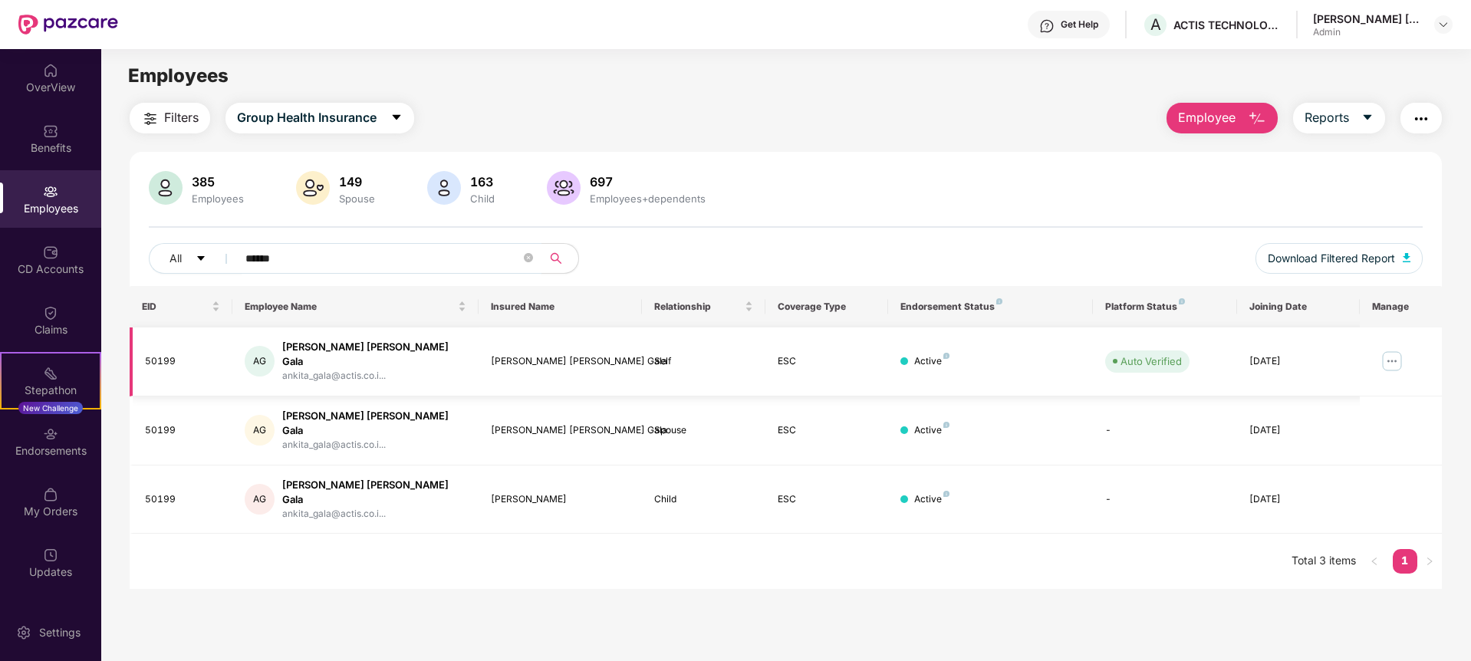
type input "******"
click at [1392, 355] on img at bounding box center [1391, 361] width 25 height 25
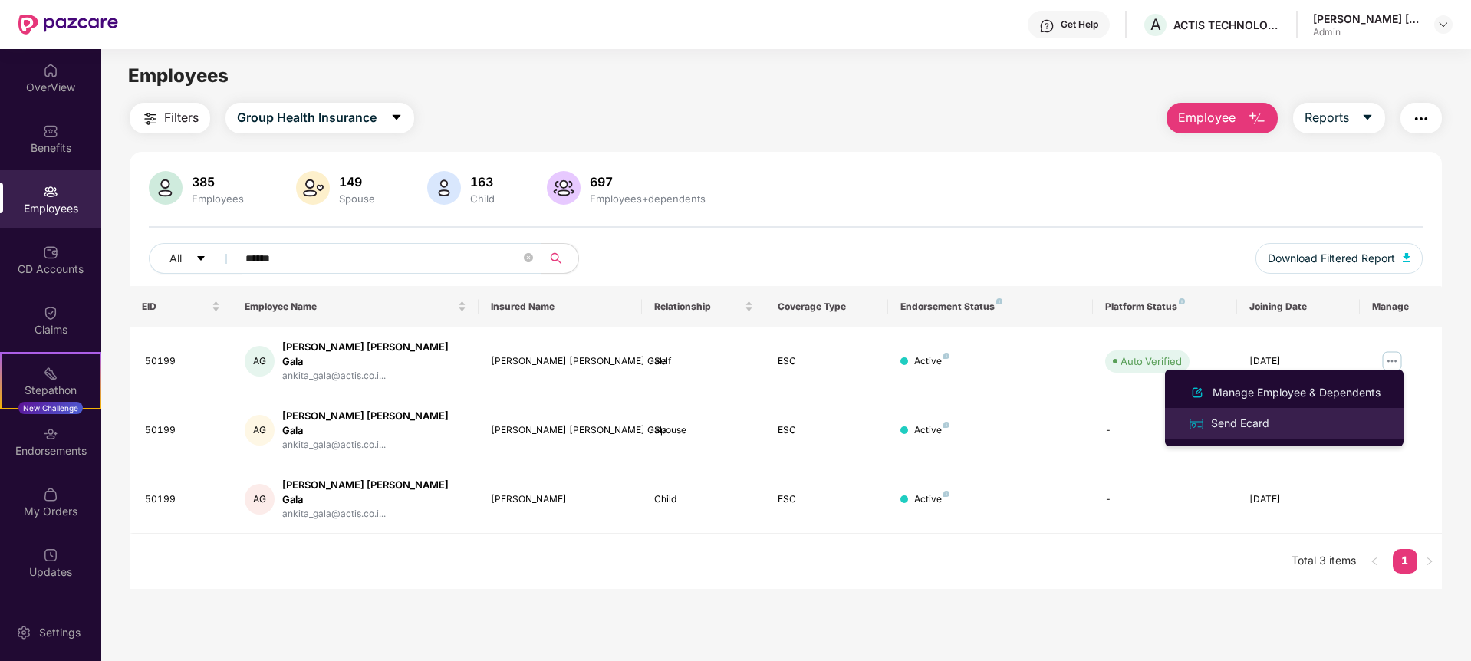
click at [1250, 424] on div "Send Ecard" at bounding box center [1240, 423] width 64 height 17
